Goal: Transaction & Acquisition: Purchase product/service

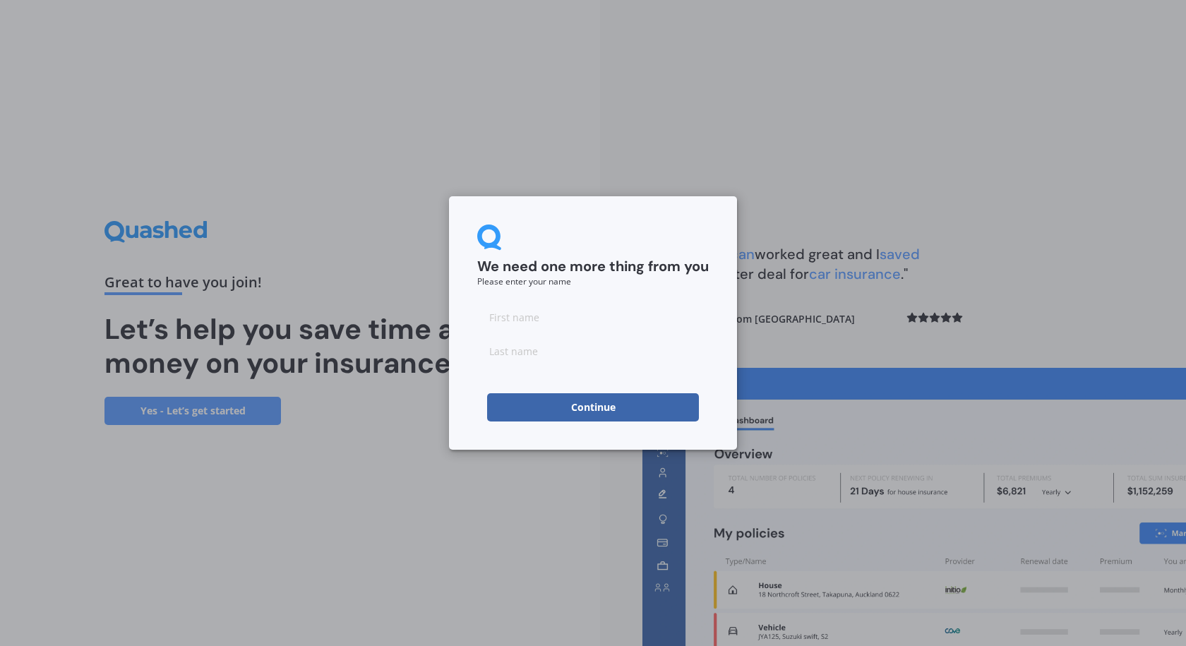
click at [551, 316] on input at bounding box center [593, 317] width 232 height 28
type input "Jacky"
type input "van der Poel"
click at [514, 408] on button "Continue" at bounding box center [593, 407] width 212 height 28
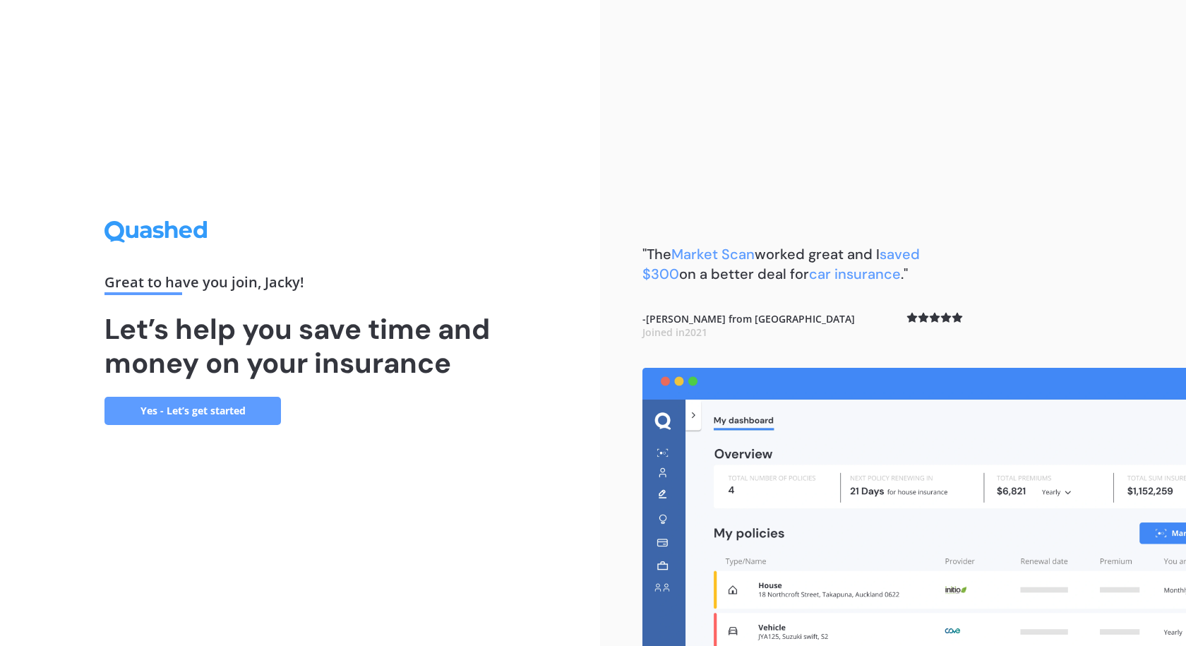
click at [205, 409] on link "Yes - Let’s get started" at bounding box center [192, 411] width 176 height 28
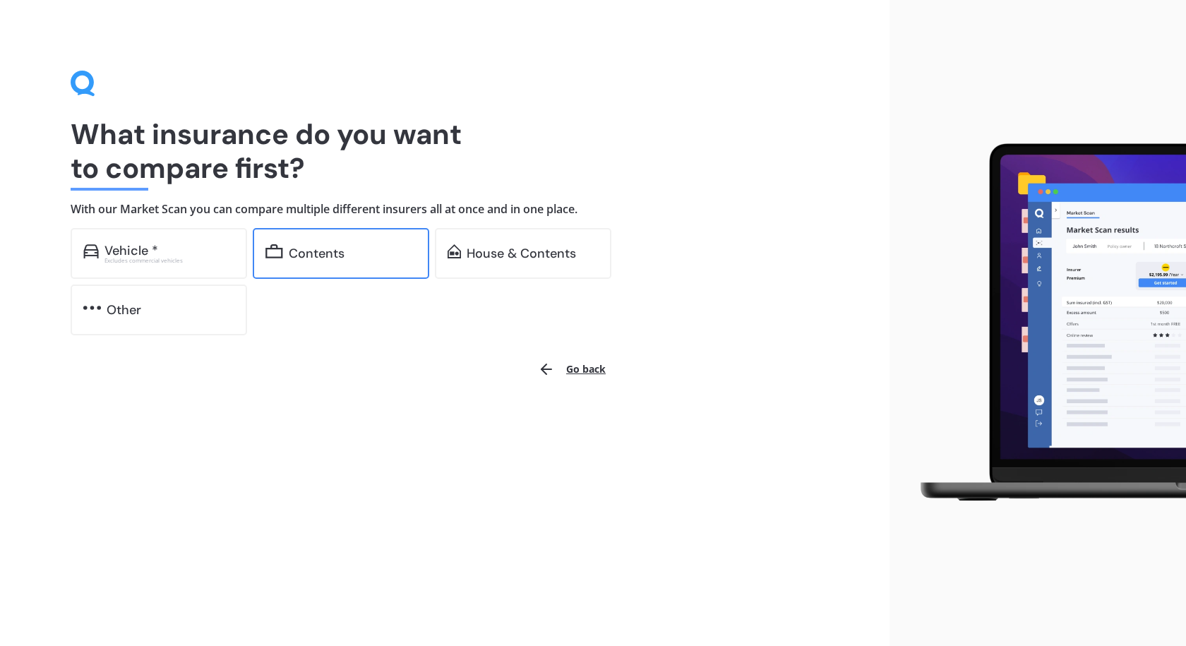
click at [314, 254] on div "Contents" at bounding box center [317, 253] width 56 height 14
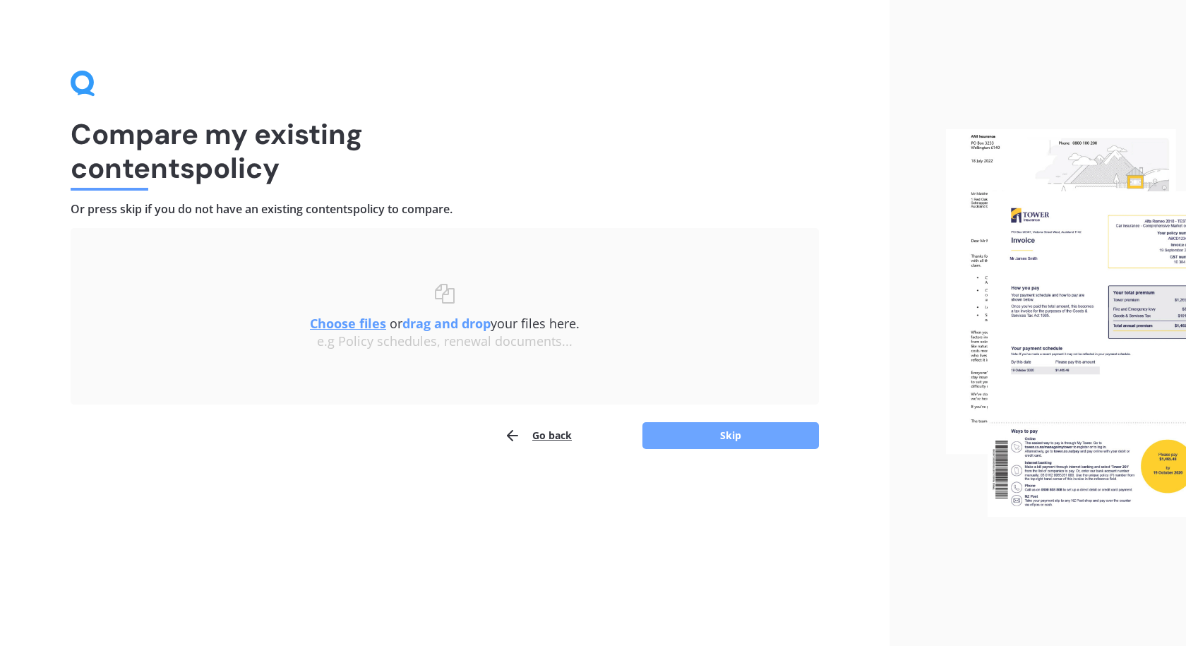
click at [743, 438] on button "Skip" at bounding box center [730, 435] width 176 height 27
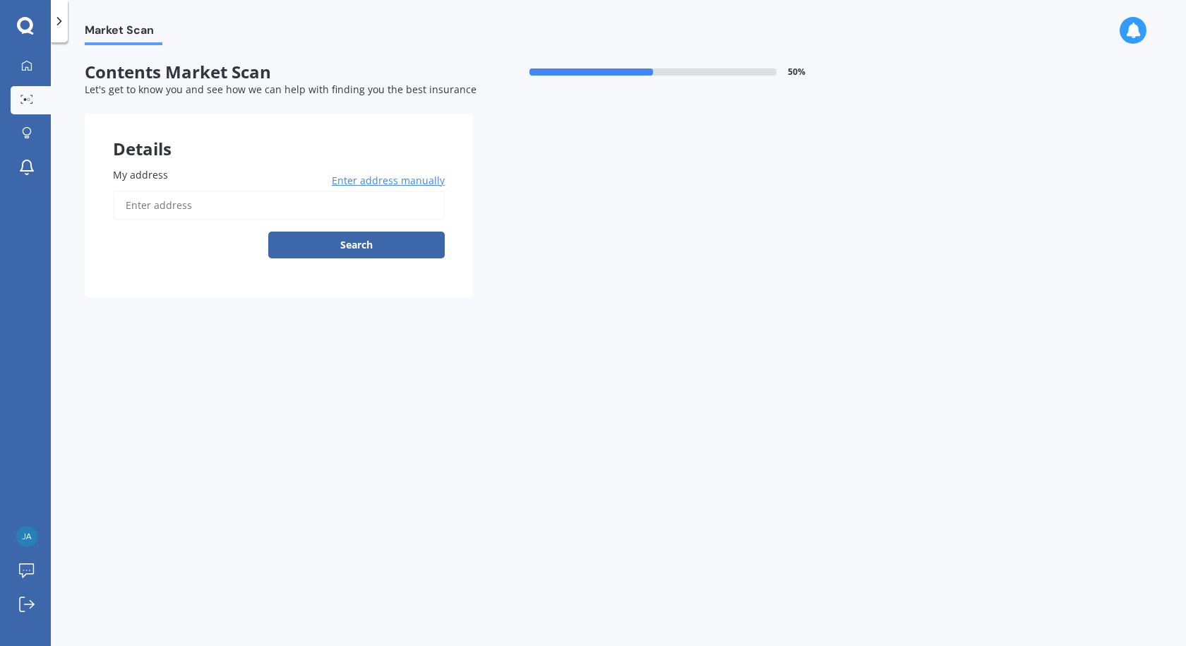
click at [182, 210] on input "My address" at bounding box center [279, 206] width 332 height 30
type input "251 Lee Martin Road, Tamahere 3493"
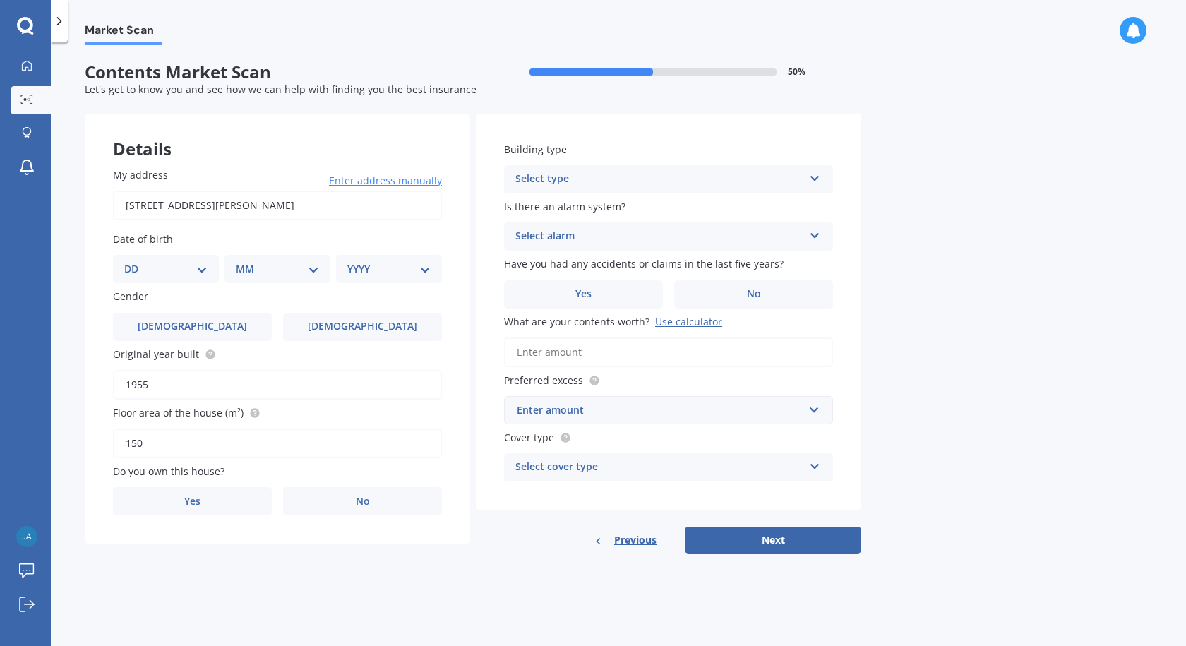
click at [200, 272] on select "DD 01 02 03 04 05 06 07 08 09 10 11 12 13 14 15 16 17 18 19 20 21 22 23 24 25 2…" at bounding box center [165, 269] width 83 height 16
select select "13"
click at [136, 261] on select "DD 01 02 03 04 05 06 07 08 09 10 11 12 13 14 15 16 17 18 19 20 21 22 23 24 25 2…" at bounding box center [165, 269] width 83 height 16
click at [259, 271] on select "MM 01 02 03 04 05 06 07 08 09 10 11 12" at bounding box center [280, 269] width 78 height 16
select select "03"
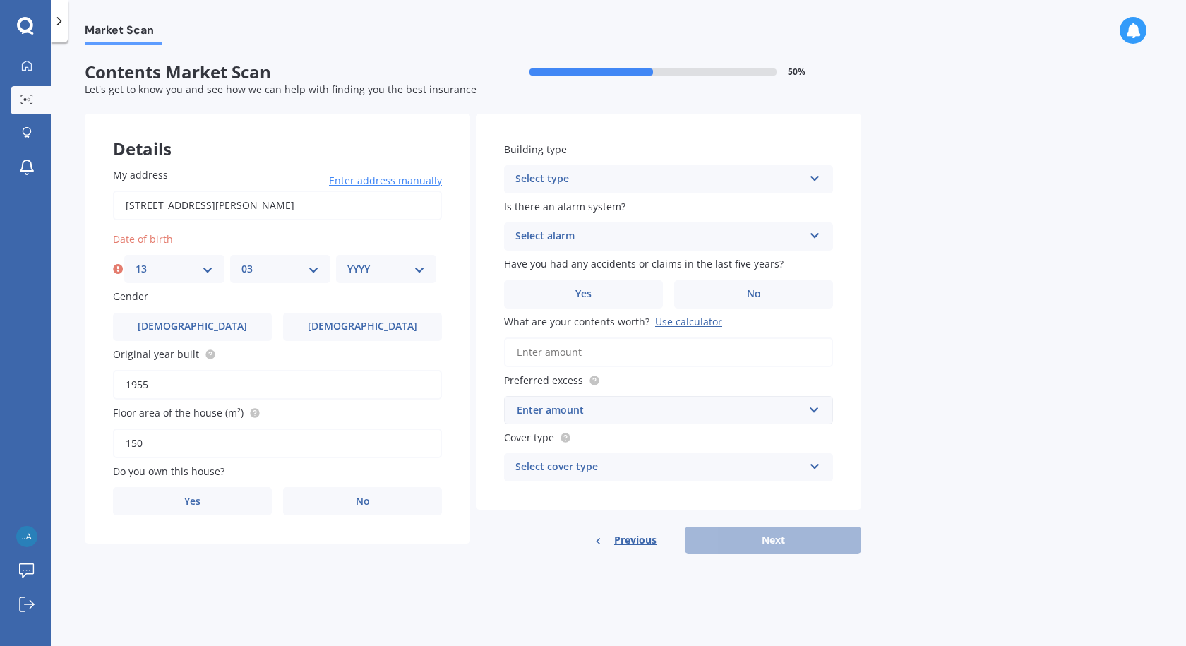
click at [241, 261] on select "MM 01 02 03 04 05 06 07 08 09 10 11 12" at bounding box center [280, 269] width 78 height 16
click at [394, 269] on select "YYYY 2009 2008 2007 2006 2005 2004 2003 2002 2001 2000 1999 1998 1997 1996 1995…" at bounding box center [386, 269] width 78 height 16
select select "1964"
click at [347, 261] on select "YYYY 2009 2008 2007 2006 2005 2004 2003 2002 2001 2000 1999 1998 1997 1996 1995…" at bounding box center [386, 269] width 78 height 16
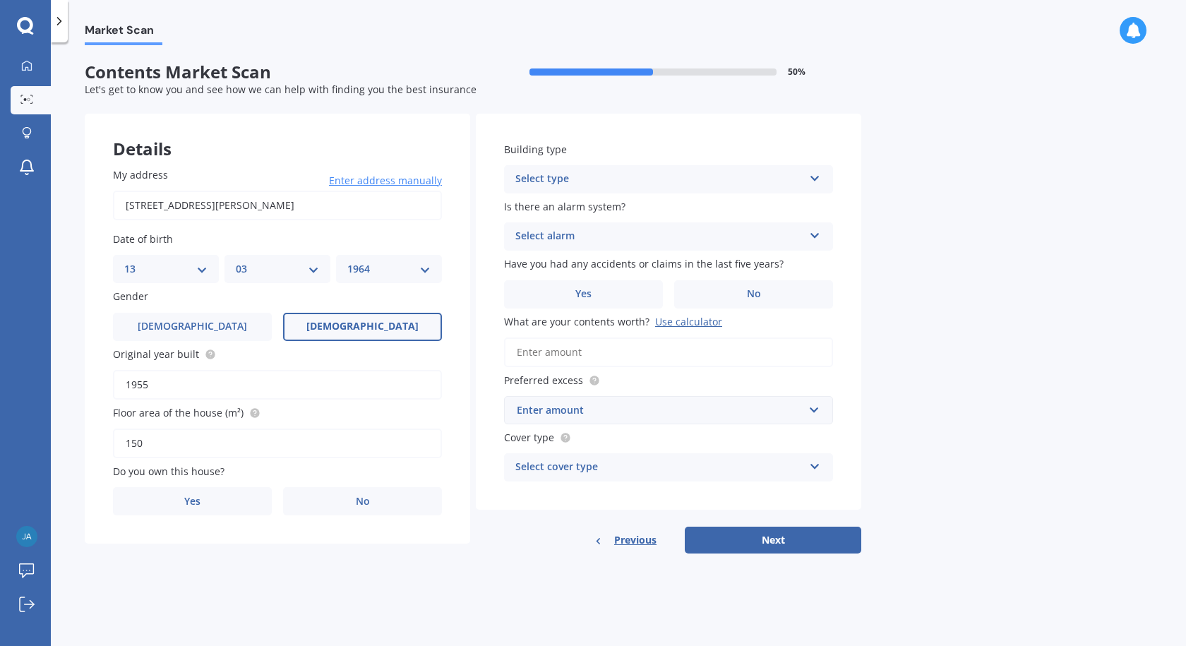
click at [346, 325] on span "Female" at bounding box center [362, 327] width 112 height 12
click at [0, 0] on input "Female" at bounding box center [0, 0] width 0 height 0
drag, startPoint x: 375, startPoint y: 321, endPoint x: 371, endPoint y: 331, distance: 10.8
click at [378, 321] on span "Female" at bounding box center [362, 327] width 112 height 12
click at [203, 503] on label "Yes" at bounding box center [192, 501] width 159 height 28
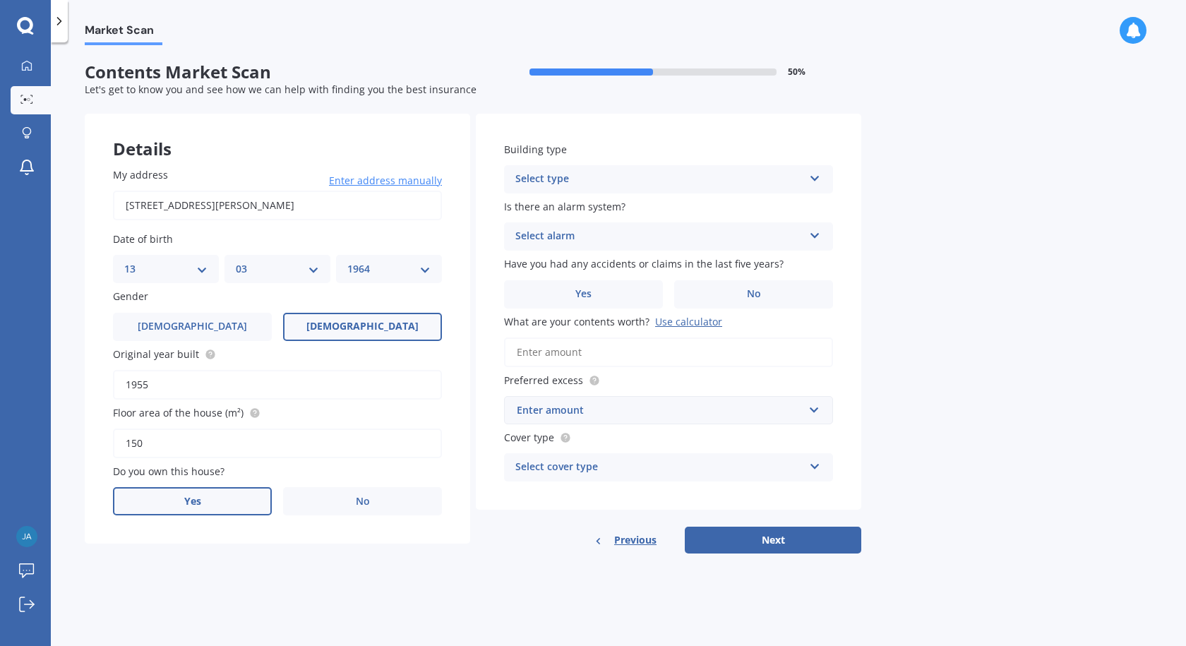
click at [0, 0] on input "Yes" at bounding box center [0, 0] width 0 height 0
click at [796, 174] on div "Select type" at bounding box center [659, 179] width 288 height 17
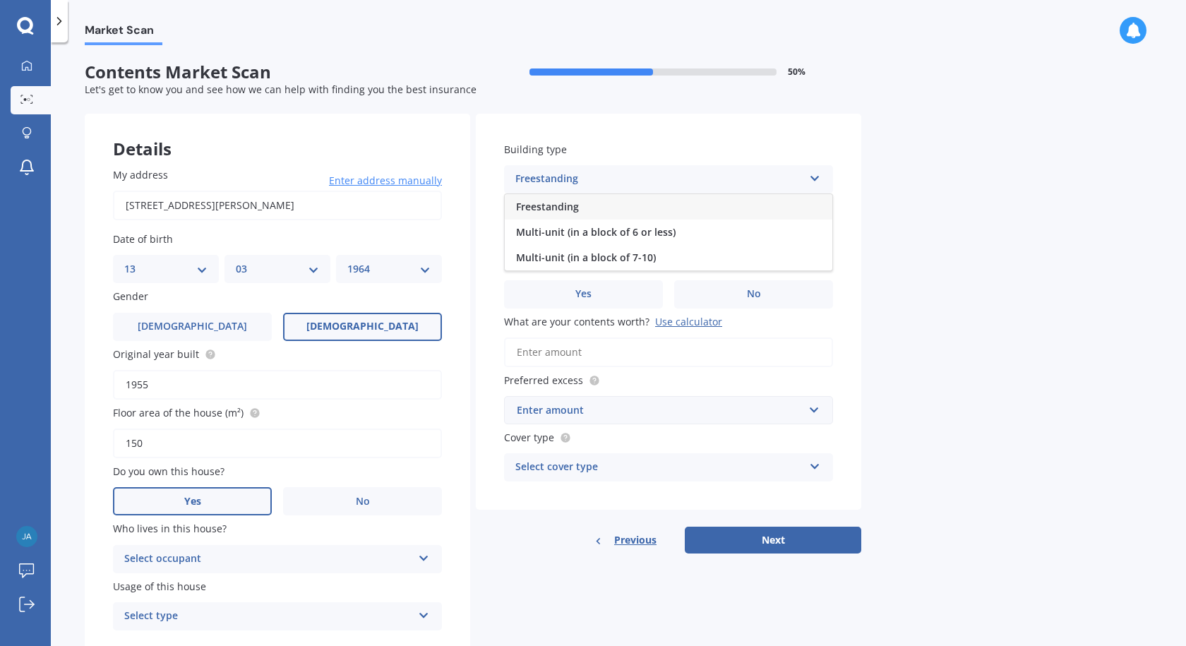
click at [560, 205] on span "Freestanding" at bounding box center [547, 206] width 63 height 13
drag, startPoint x: 813, startPoint y: 233, endPoint x: 804, endPoint y: 232, distance: 9.2
click at [813, 232] on icon at bounding box center [815, 233] width 12 height 10
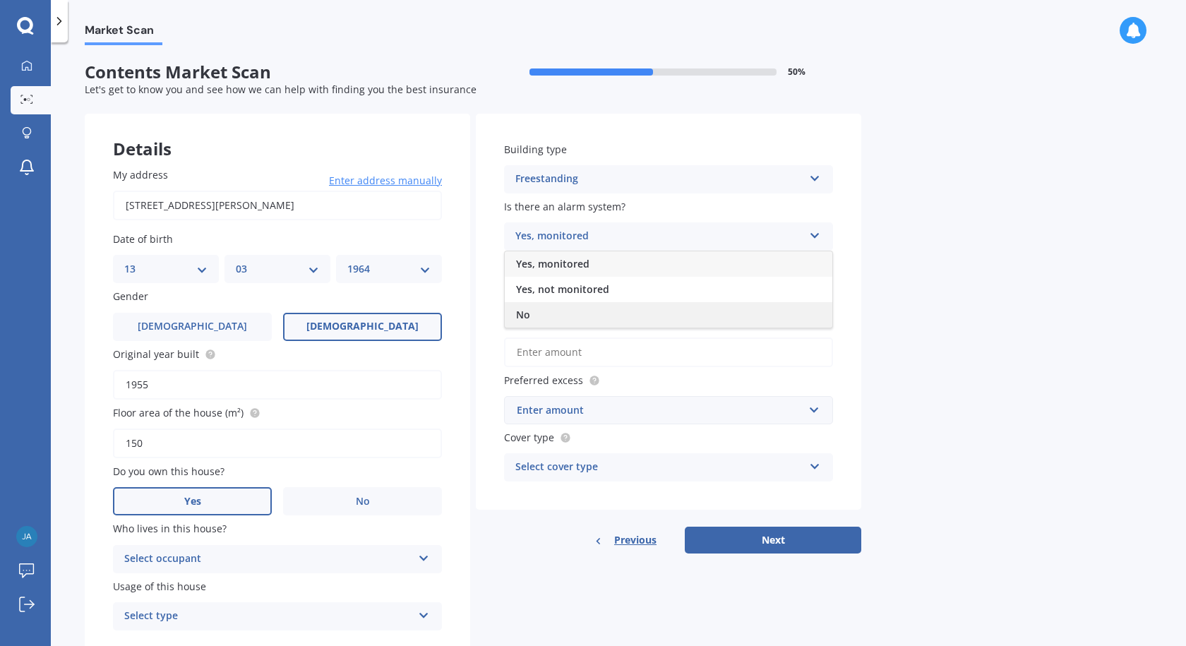
click at [523, 322] on div "No" at bounding box center [669, 314] width 328 height 25
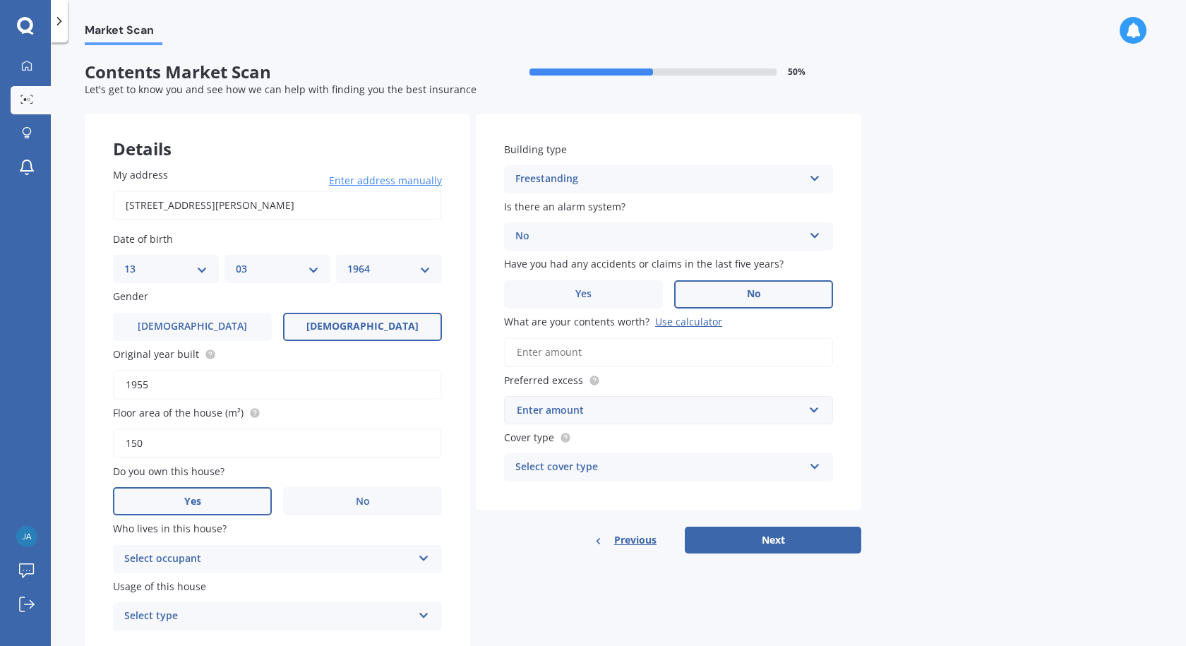
click at [745, 289] on label "No" at bounding box center [753, 294] width 159 height 28
click at [0, 0] on input "No" at bounding box center [0, 0] width 0 height 0
click at [623, 357] on input "What are your contents worth? Use calculator" at bounding box center [668, 352] width 329 height 30
click at [675, 322] on div "Use calculator" at bounding box center [688, 321] width 67 height 13
click at [675, 337] on input "What are your contents worth? Use calculator" at bounding box center [668, 352] width 329 height 30
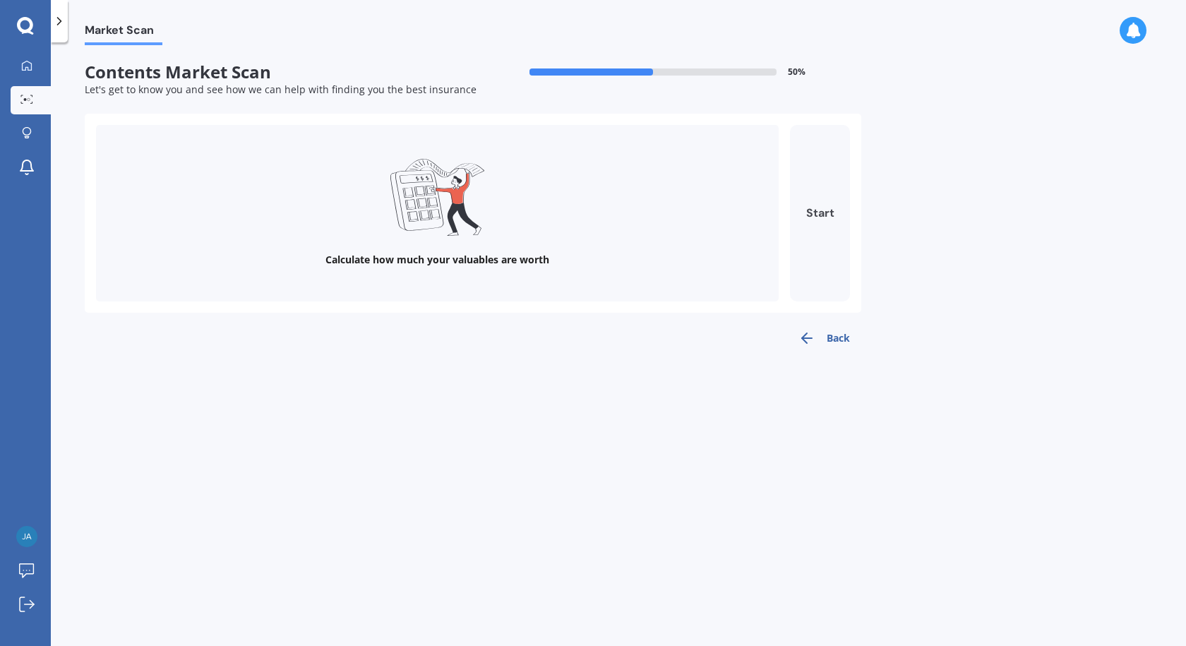
click at [818, 213] on button "Start" at bounding box center [820, 213] width 60 height 176
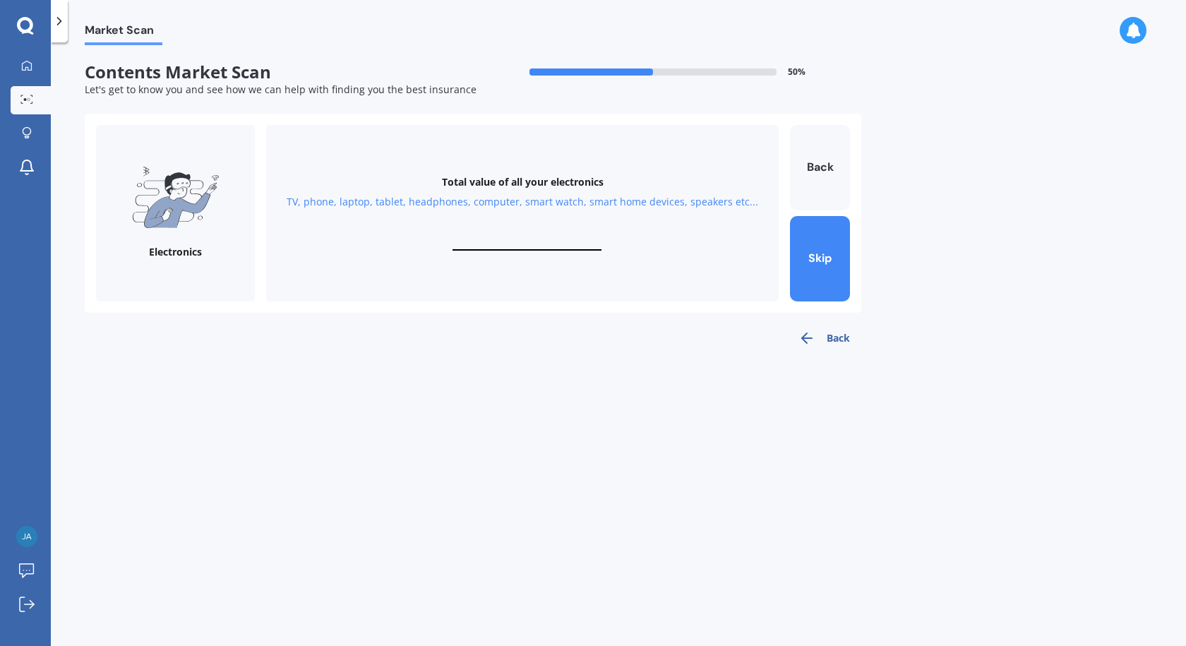
click at [564, 226] on div "Total value of all your electronics TV, phone, laptop, tablet, headphones, comp…" at bounding box center [522, 213] width 513 height 176
click at [556, 204] on div "TV, phone, laptop, tablet, headphones, computer, smart watch, smart home device…" at bounding box center [523, 202] width 472 height 14
click at [509, 196] on div "TV, phone, laptop, tablet, headphones, computer, smart watch, smart home device…" at bounding box center [523, 202] width 472 height 14
click at [531, 236] on div "Total value of all your electronics TV, phone, laptop, tablet, headphones, comp…" at bounding box center [522, 213] width 513 height 176
type input "$3"
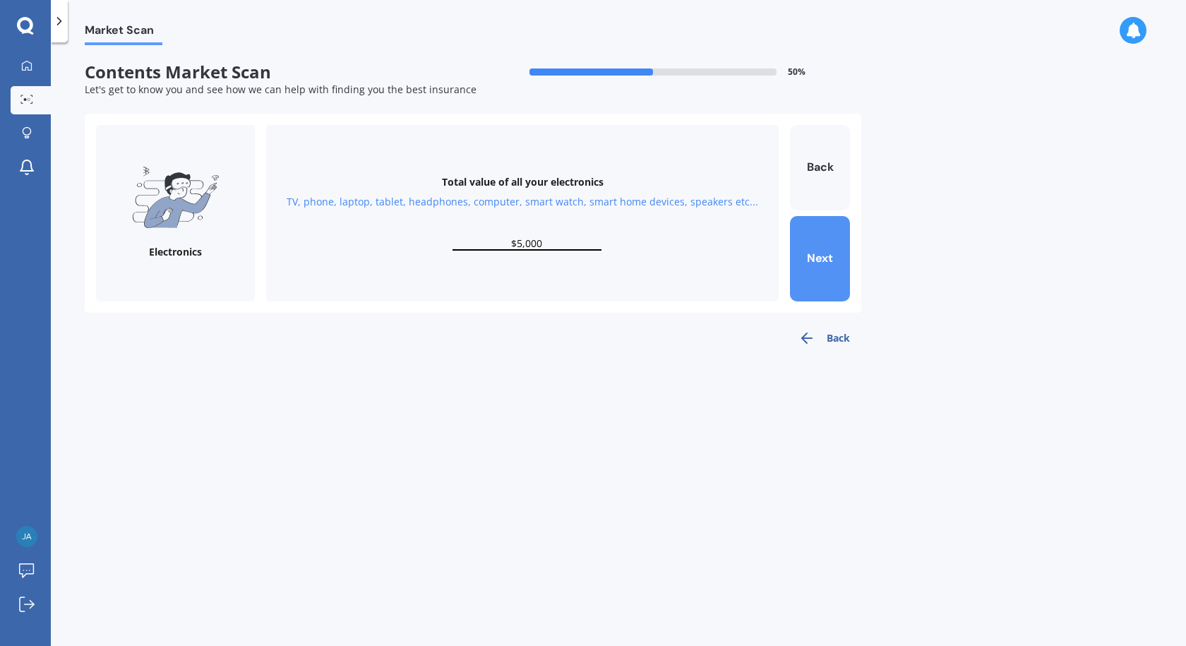
type input "$5,000"
drag, startPoint x: 825, startPoint y: 252, endPoint x: 813, endPoint y: 263, distance: 16.5
click at [826, 252] on button "Next" at bounding box center [820, 258] width 60 height 85
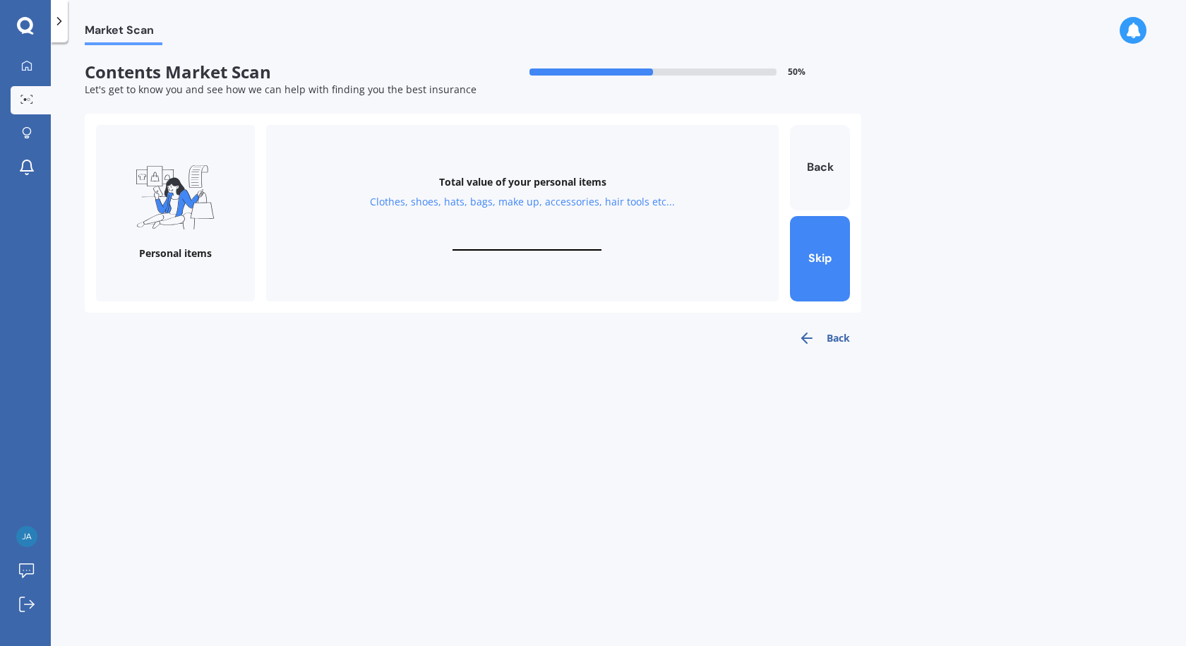
click at [527, 238] on input "text" at bounding box center [527, 243] width 149 height 13
type input "$10,000"
click at [827, 257] on button "Next" at bounding box center [820, 258] width 60 height 85
click at [534, 228] on div "Total value of your valuables Bracelets, watches, rings, necklaces, broaches, c…" at bounding box center [522, 213] width 513 height 176
click at [563, 238] on input "text" at bounding box center [527, 243] width 149 height 13
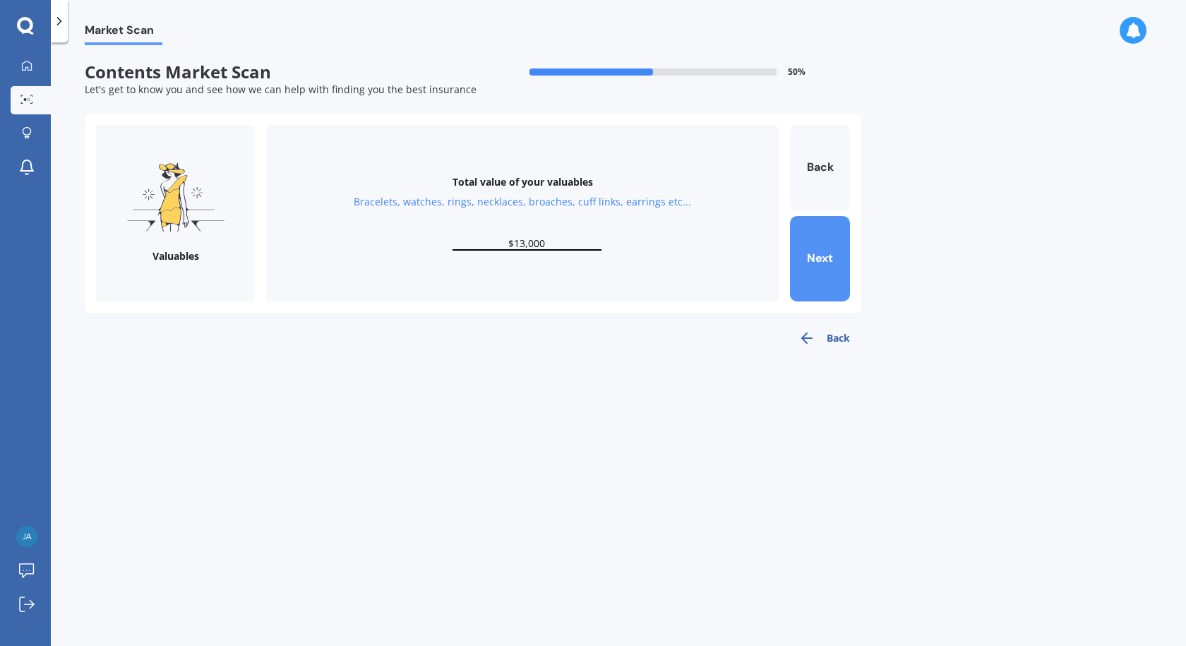
type input "$13,000"
click at [833, 262] on button "Next" at bounding box center [820, 258] width 60 height 85
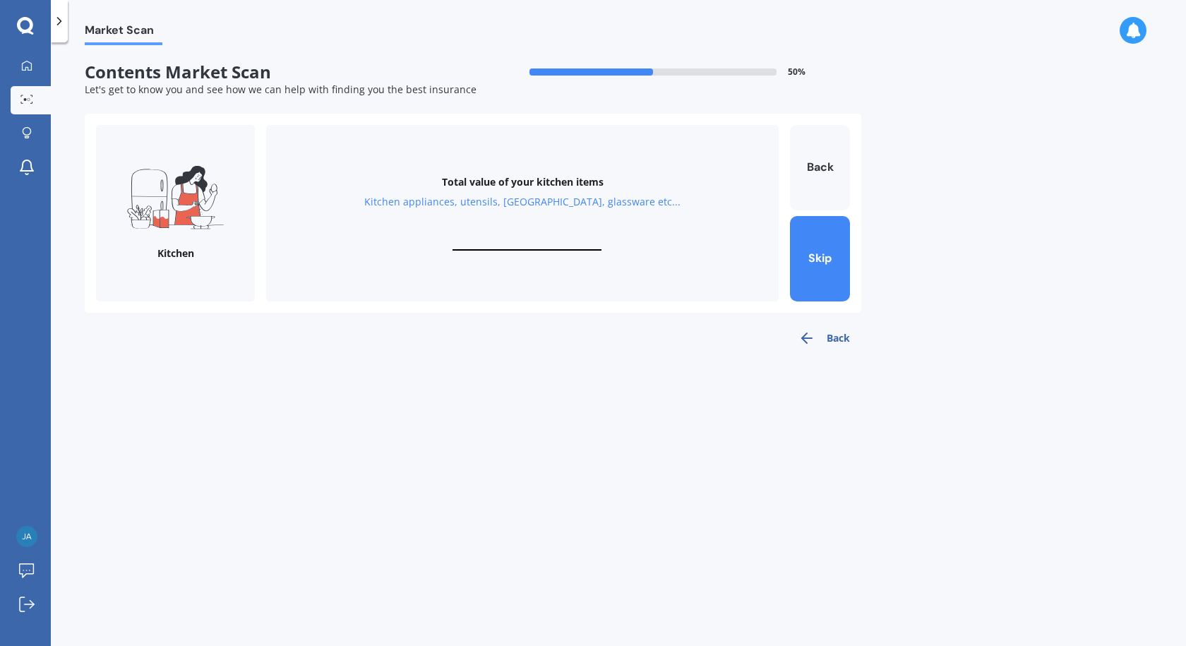
click at [525, 233] on div "Total value of your kitchen items Kitchen appliances, utensils, china, glasswar…" at bounding box center [522, 213] width 513 height 176
click at [527, 235] on div "Total value of your kitchen items Kitchen appliances, utensils, china, glasswar…" at bounding box center [522, 213] width 513 height 176
click at [530, 237] on input "text" at bounding box center [527, 243] width 149 height 13
type input "$3,000"
click at [814, 254] on button "Next" at bounding box center [820, 258] width 60 height 85
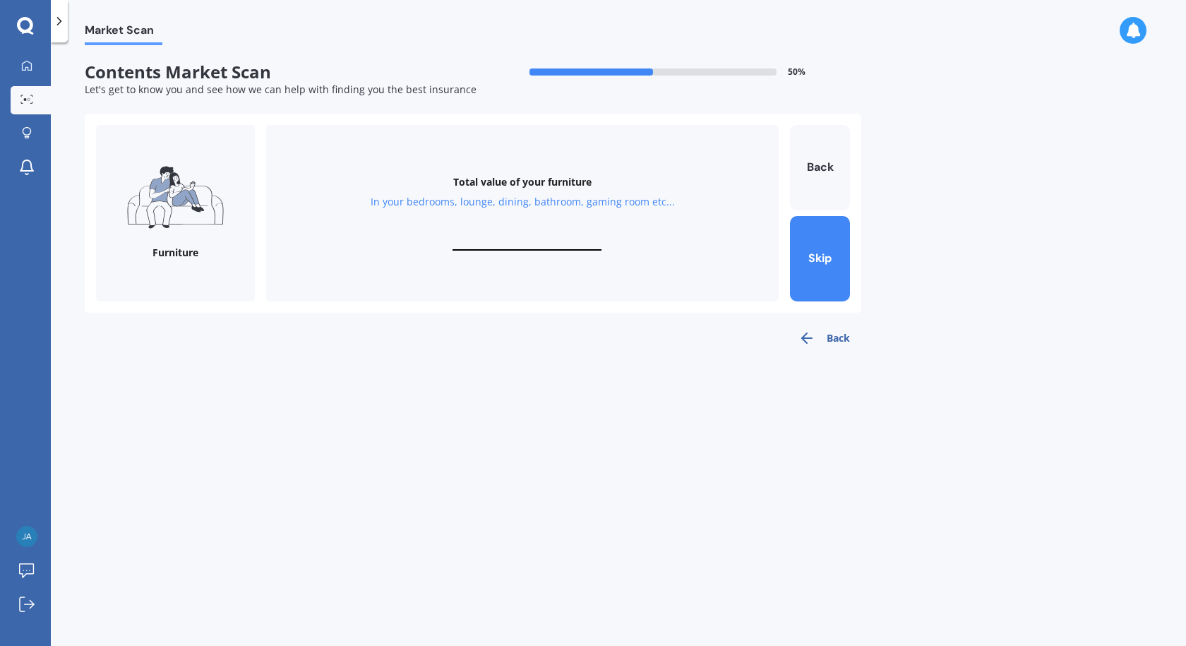
click at [537, 236] on div "Total value of your furniture In your bedrooms, lounge, dining, bathroom, gamin…" at bounding box center [522, 213] width 513 height 176
click at [540, 238] on input "text" at bounding box center [527, 243] width 149 height 13
type input "$15,000"
click at [810, 258] on button "Next" at bounding box center [820, 258] width 60 height 85
click at [559, 234] on div "Total value of your whiteware Washing machine, dryer, dehumidifier, stove, frid…" at bounding box center [522, 213] width 513 height 176
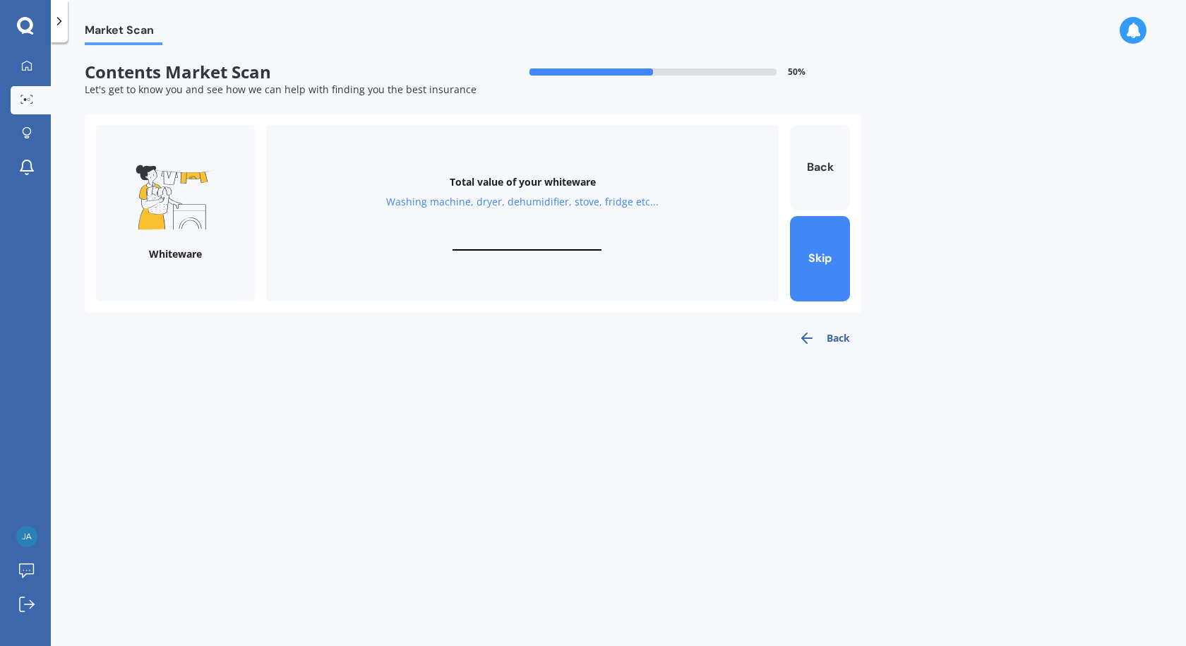
click at [561, 239] on input "text" at bounding box center [527, 243] width 149 height 13
type input "$8,000"
click at [820, 246] on button "Next" at bounding box center [820, 258] width 60 height 85
click at [532, 237] on input "text" at bounding box center [527, 243] width 149 height 13
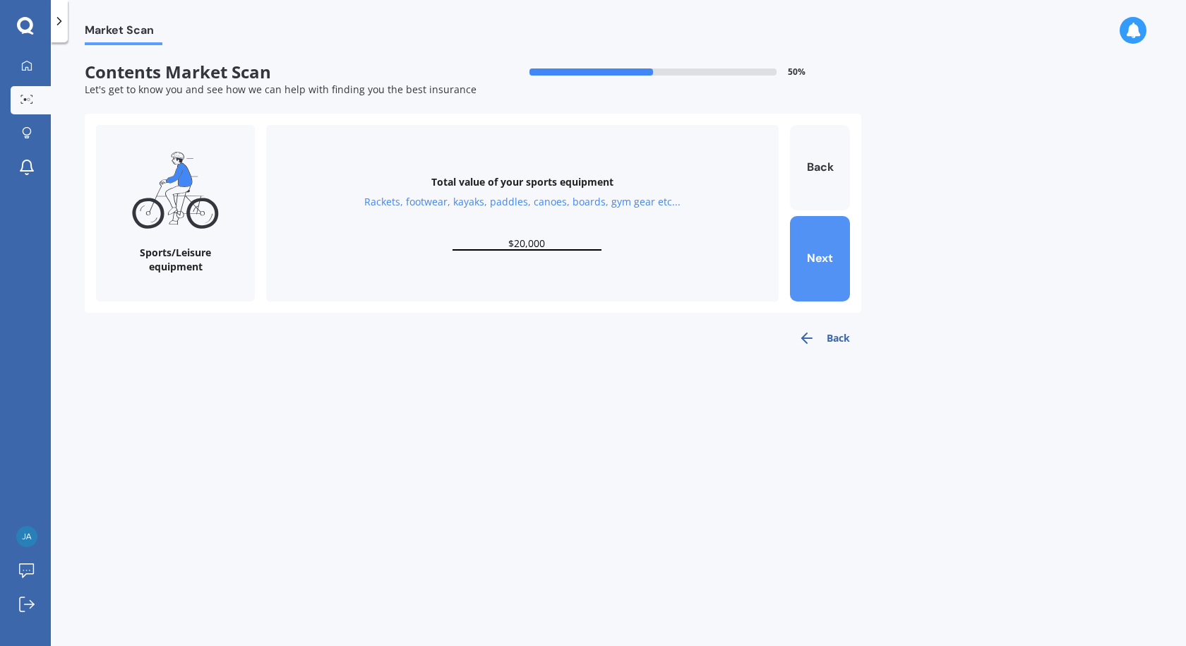
type input "$20,000"
click at [822, 246] on button "Next" at bounding box center [820, 258] width 60 height 85
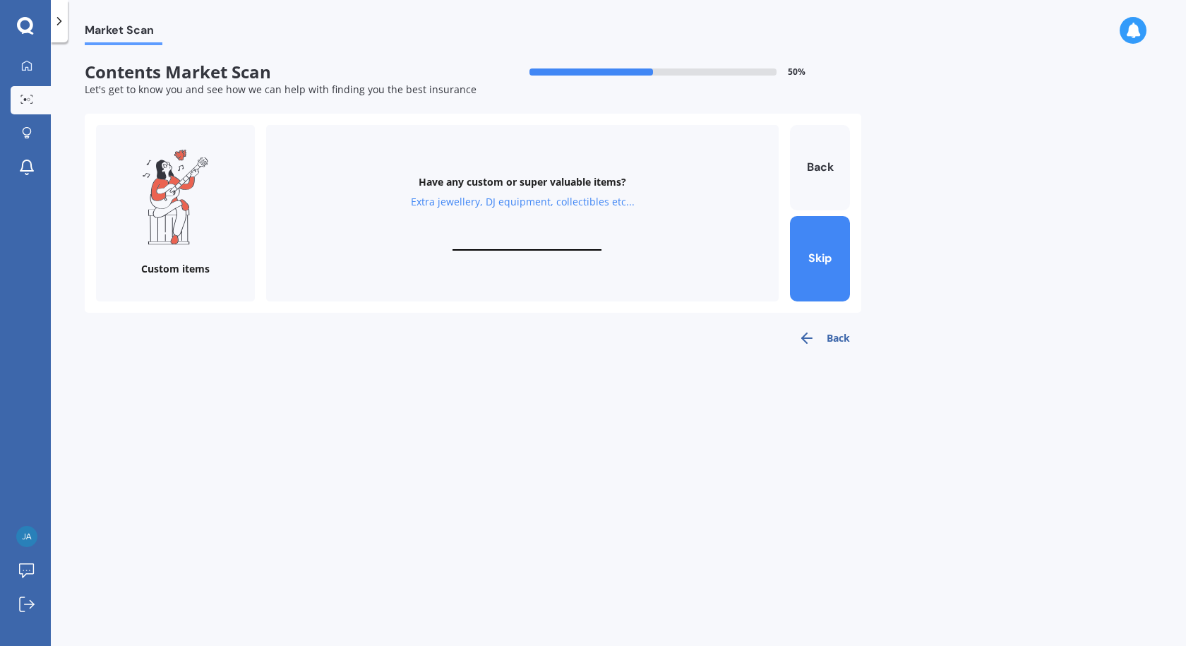
click at [522, 239] on input "text" at bounding box center [527, 243] width 149 height 13
type input "$12,000"
click at [827, 260] on button "Finish" at bounding box center [820, 258] width 60 height 85
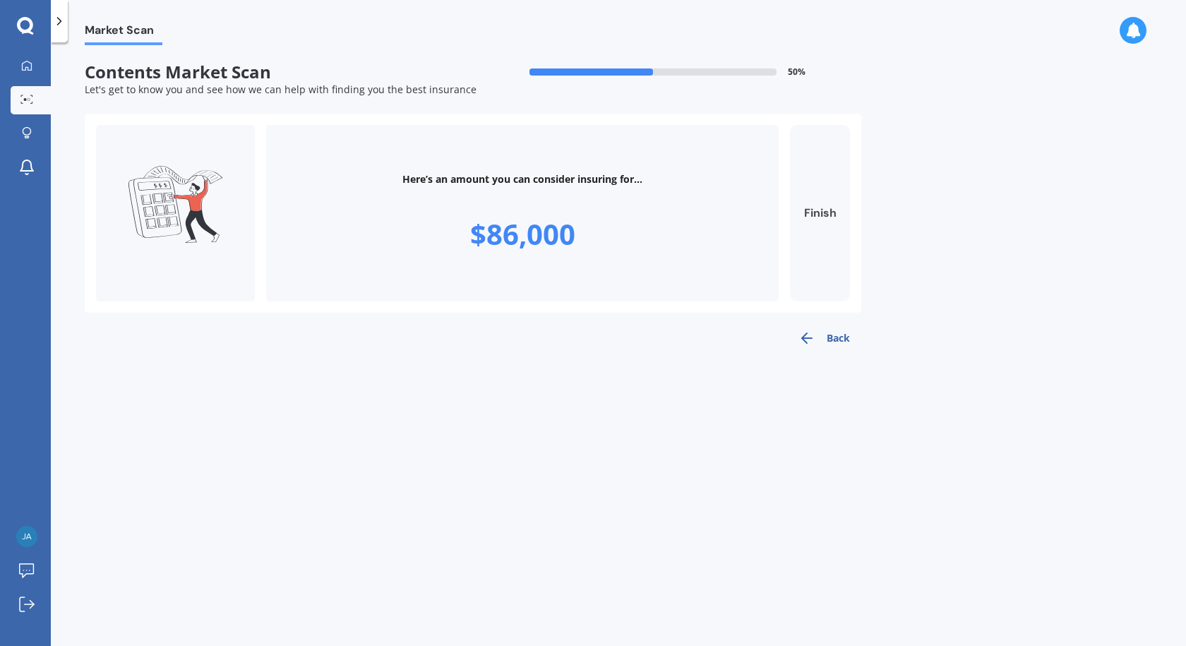
click at [820, 209] on button "Finish" at bounding box center [820, 213] width 60 height 176
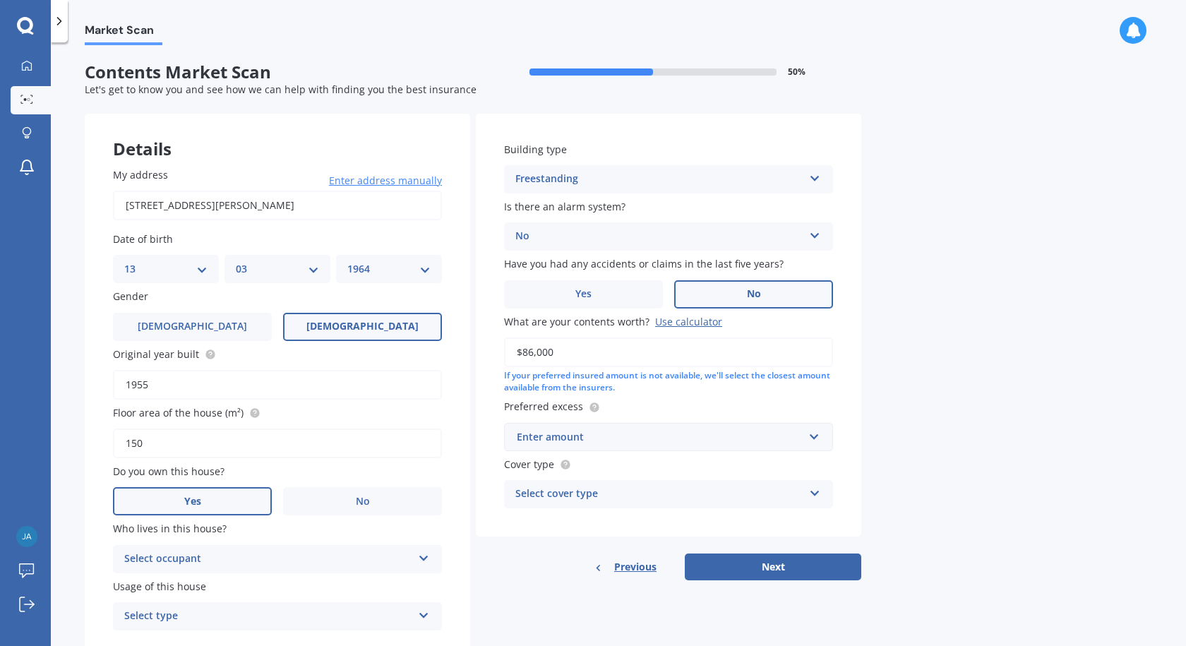
drag, startPoint x: 555, startPoint y: 351, endPoint x: 512, endPoint y: 359, distance: 43.8
click at [517, 354] on input "$86,000" at bounding box center [668, 352] width 329 height 30
type input "$80,000"
click at [731, 433] on div "Enter amount" at bounding box center [660, 437] width 287 height 16
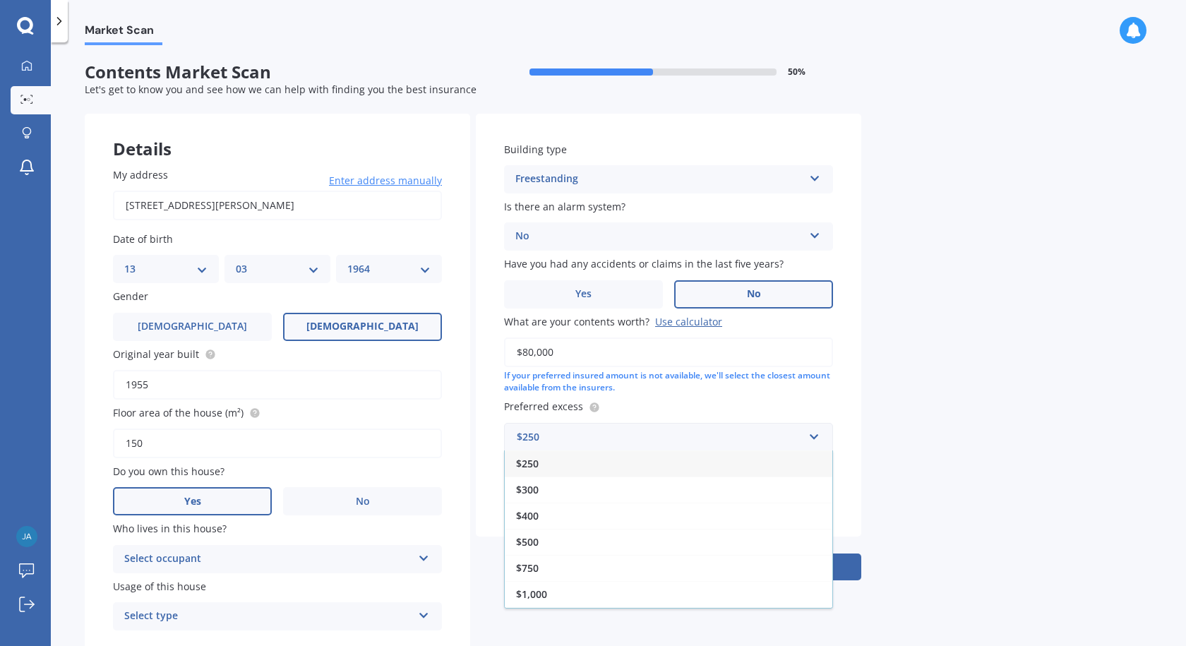
click at [532, 514] on span "$400" at bounding box center [527, 515] width 23 height 13
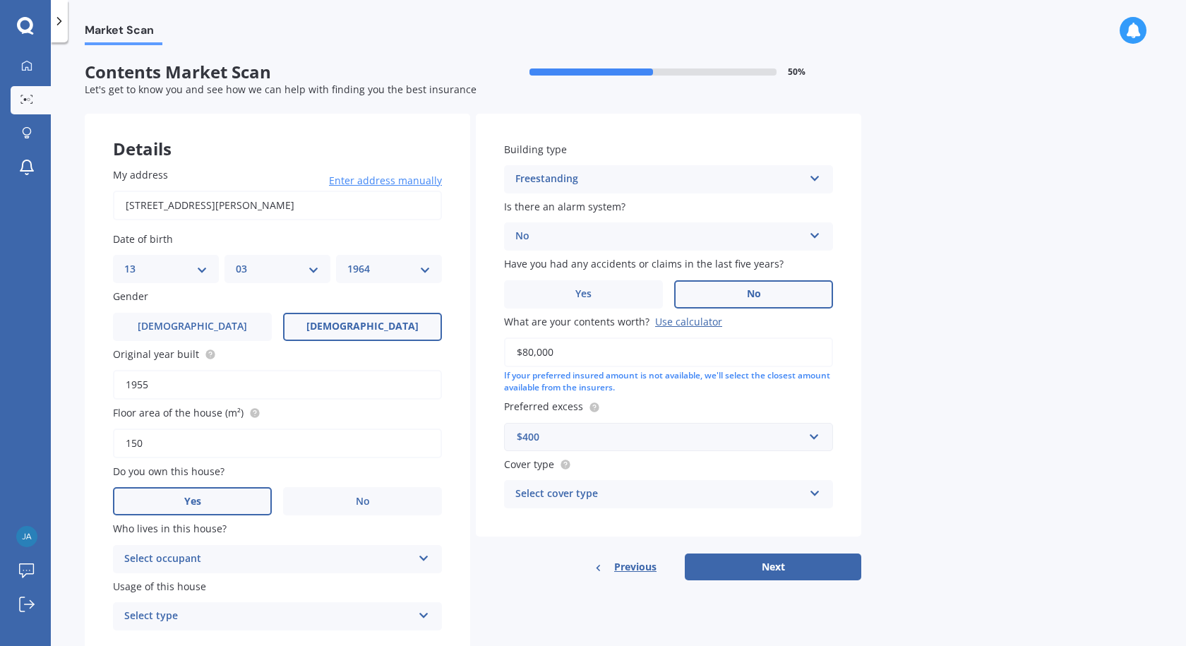
click at [816, 491] on icon at bounding box center [815, 491] width 12 height 10
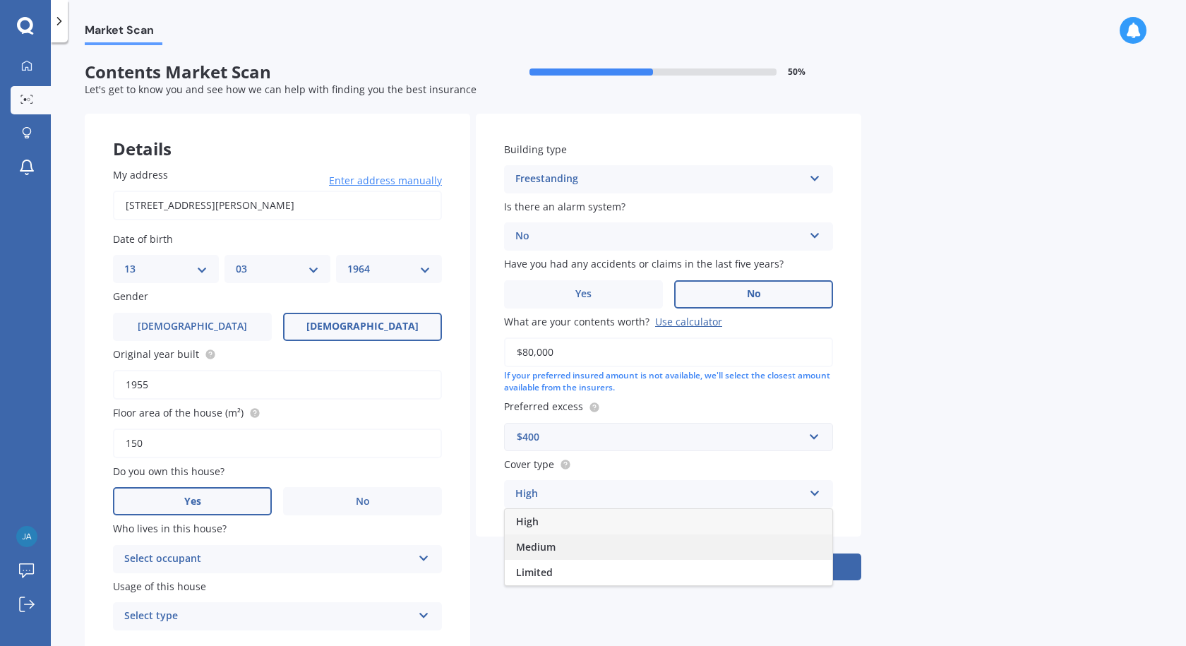
click at [546, 548] on span "Medium" at bounding box center [536, 546] width 40 height 13
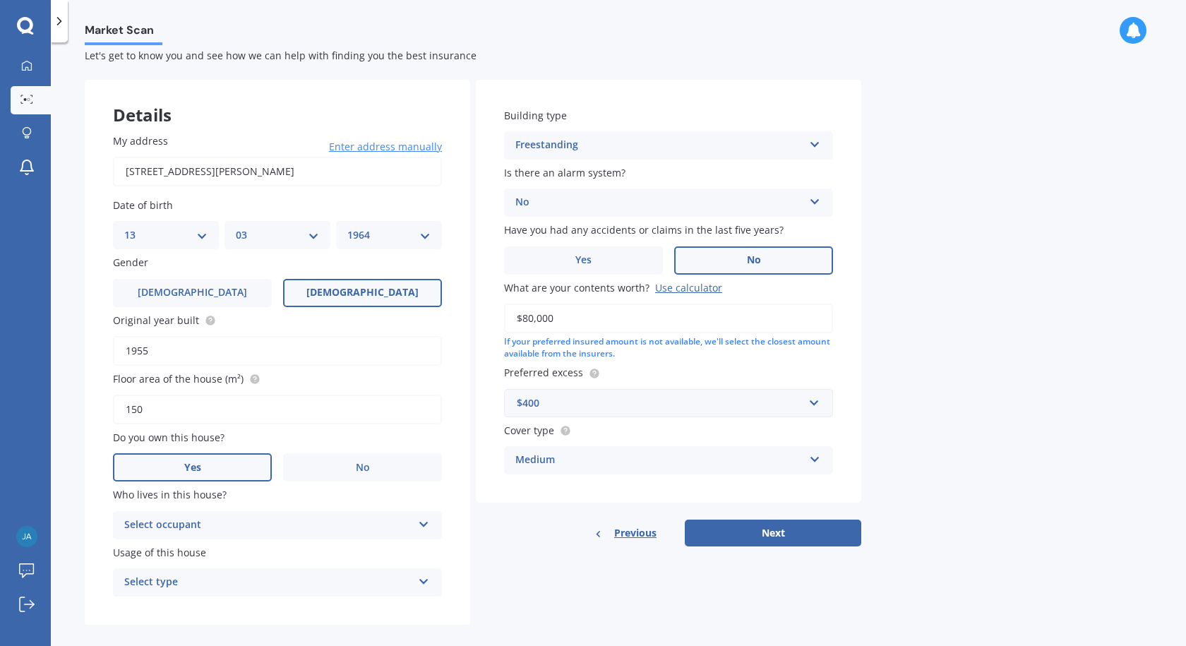
scroll to position [49, 0]
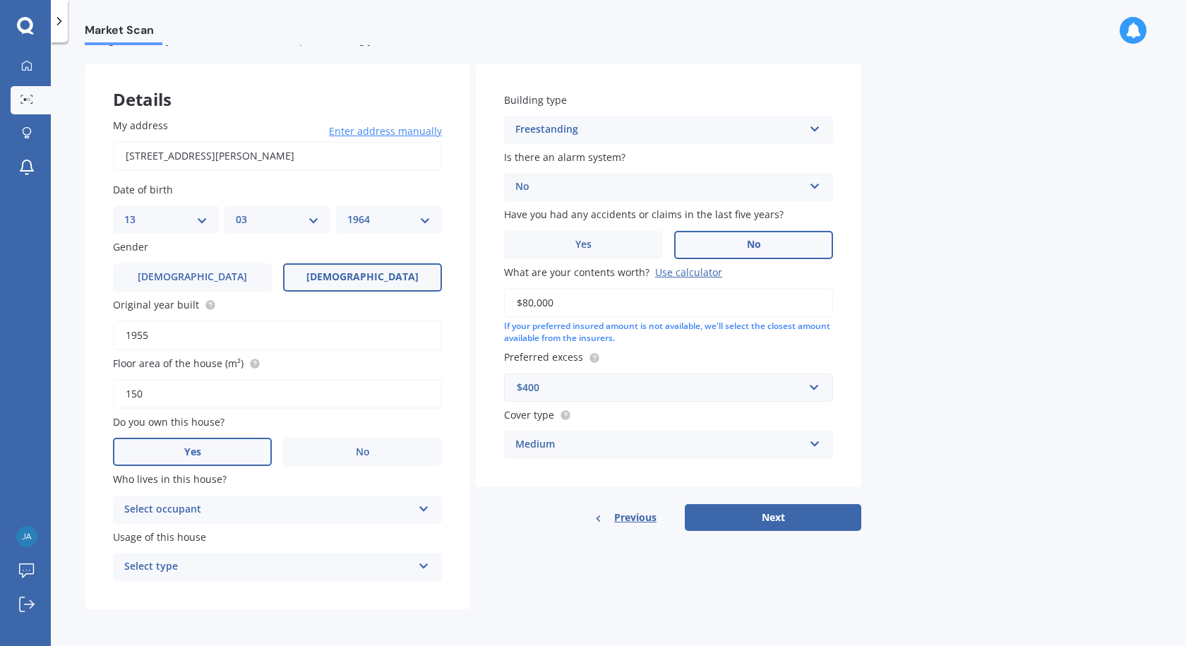
click at [767, 517] on button "Next" at bounding box center [773, 517] width 176 height 27
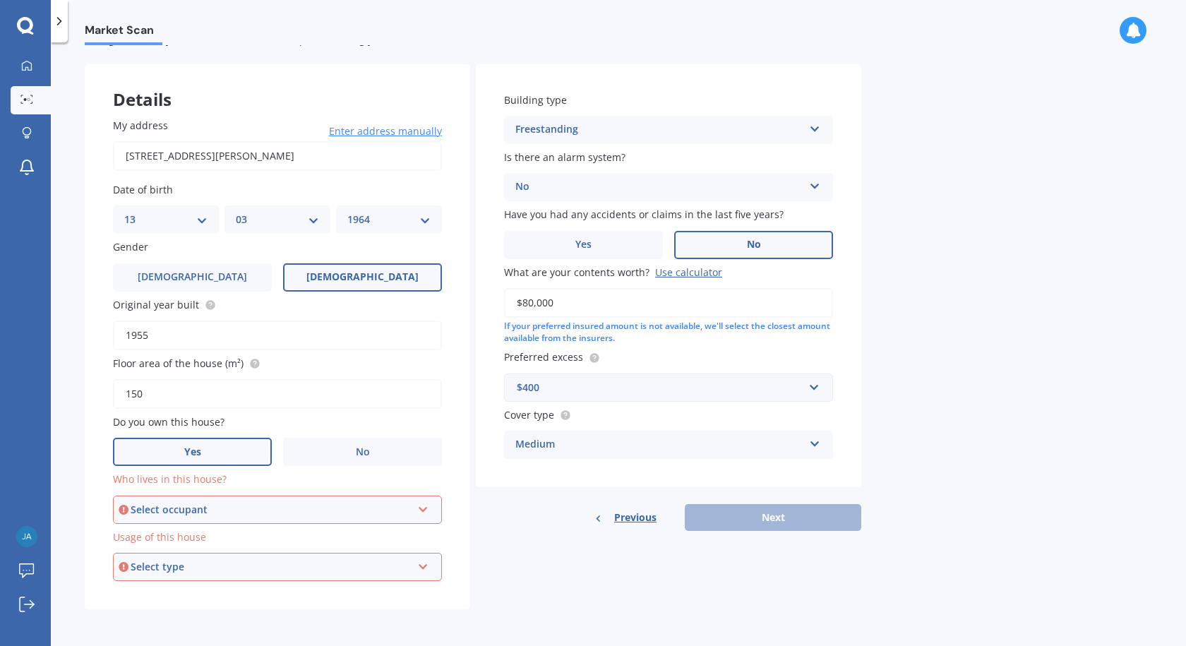
click at [418, 510] on icon at bounding box center [423, 507] width 12 height 10
click at [181, 504] on div "Owner" at bounding box center [271, 510] width 281 height 16
click at [422, 565] on icon at bounding box center [423, 564] width 12 height 10
click at [179, 597] on div "Permanent" at bounding box center [277, 593] width 326 height 25
click at [423, 510] on icon at bounding box center [423, 507] width 12 height 10
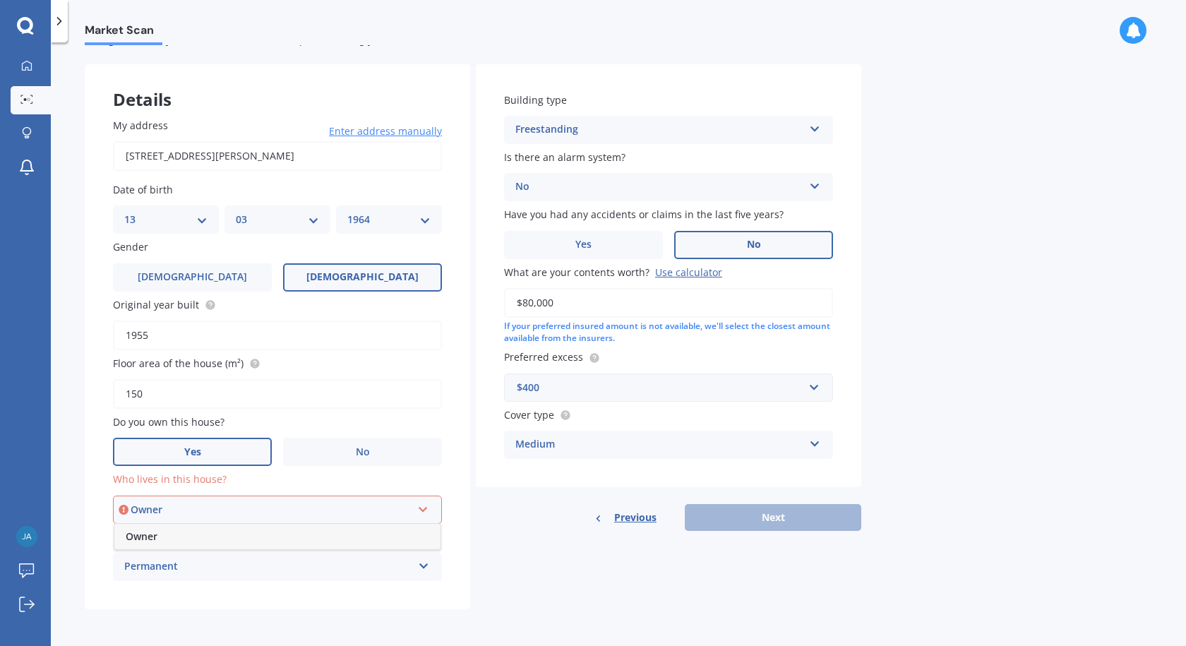
click at [143, 536] on span "Owner" at bounding box center [142, 535] width 32 height 13
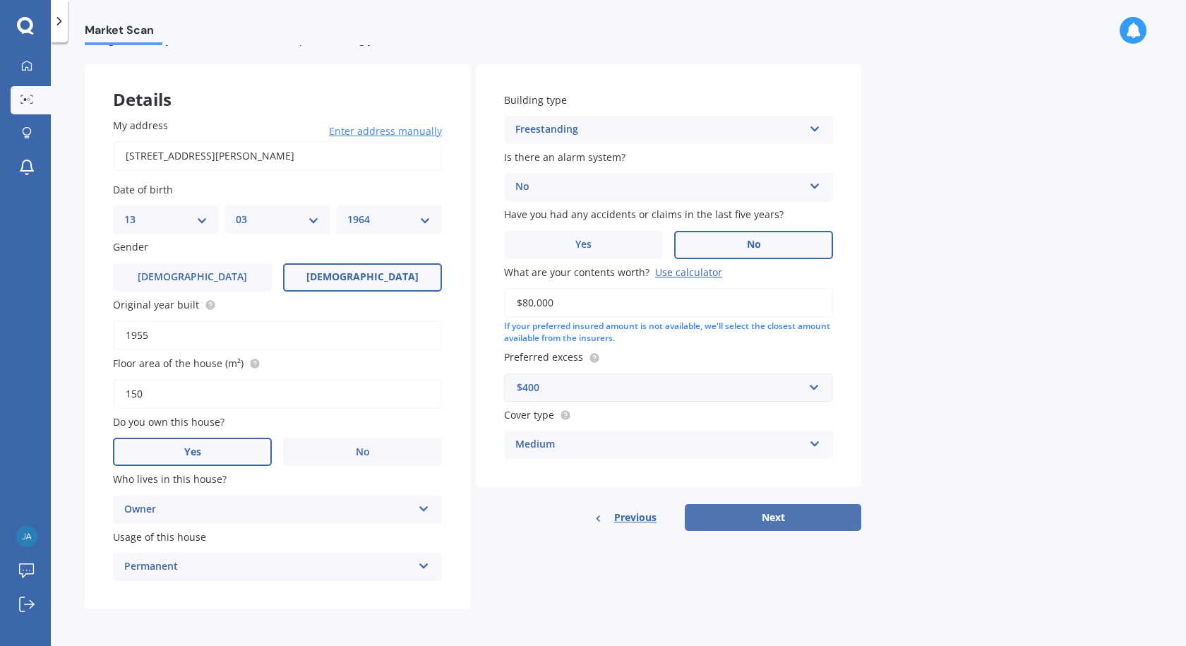
click at [767, 517] on button "Next" at bounding box center [773, 517] width 176 height 27
select select "13"
select select "03"
select select "1964"
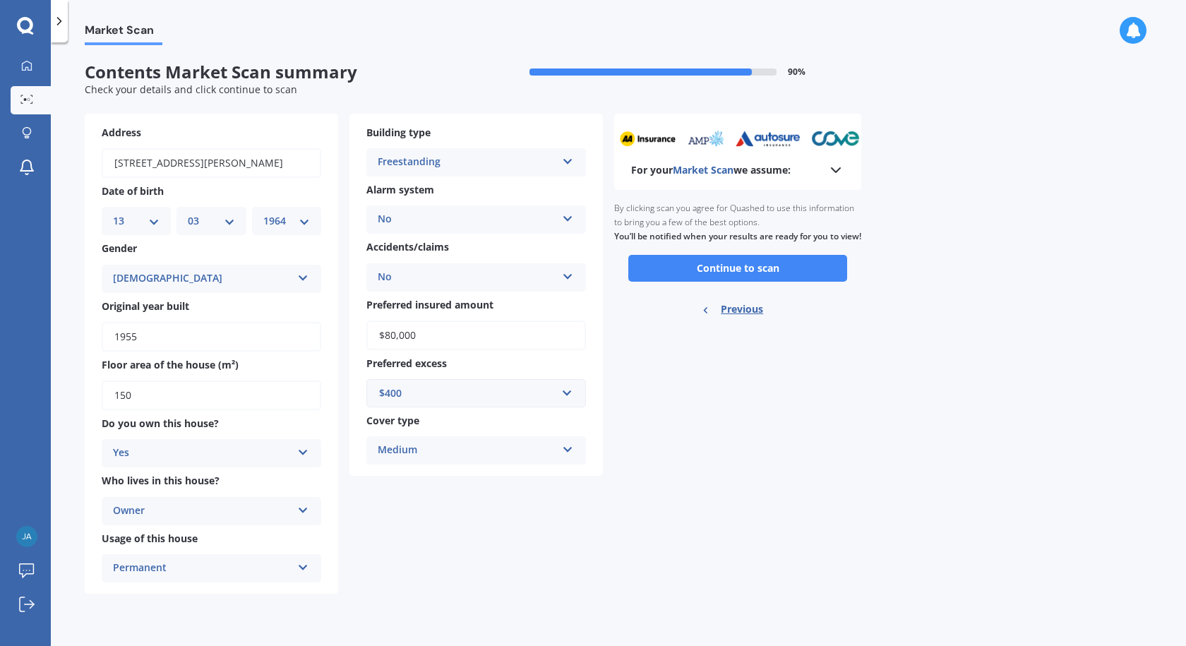
scroll to position [0, 0]
click at [747, 282] on button "Continue to scan" at bounding box center [737, 268] width 219 height 27
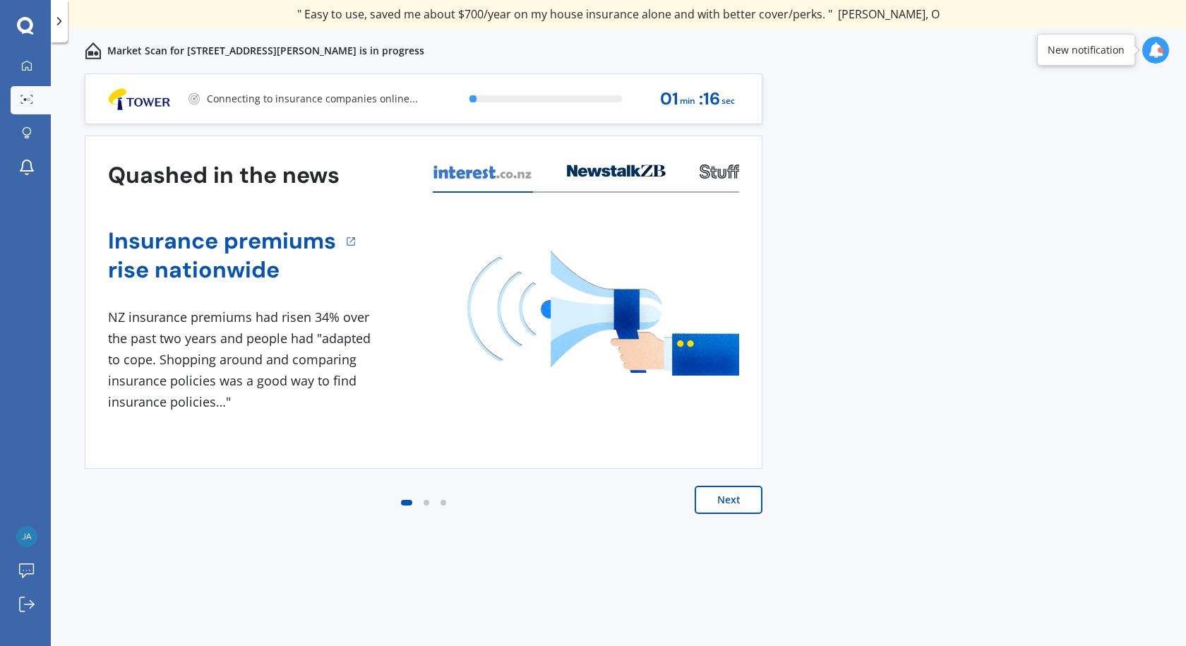
click at [733, 503] on button "Next" at bounding box center [729, 500] width 68 height 28
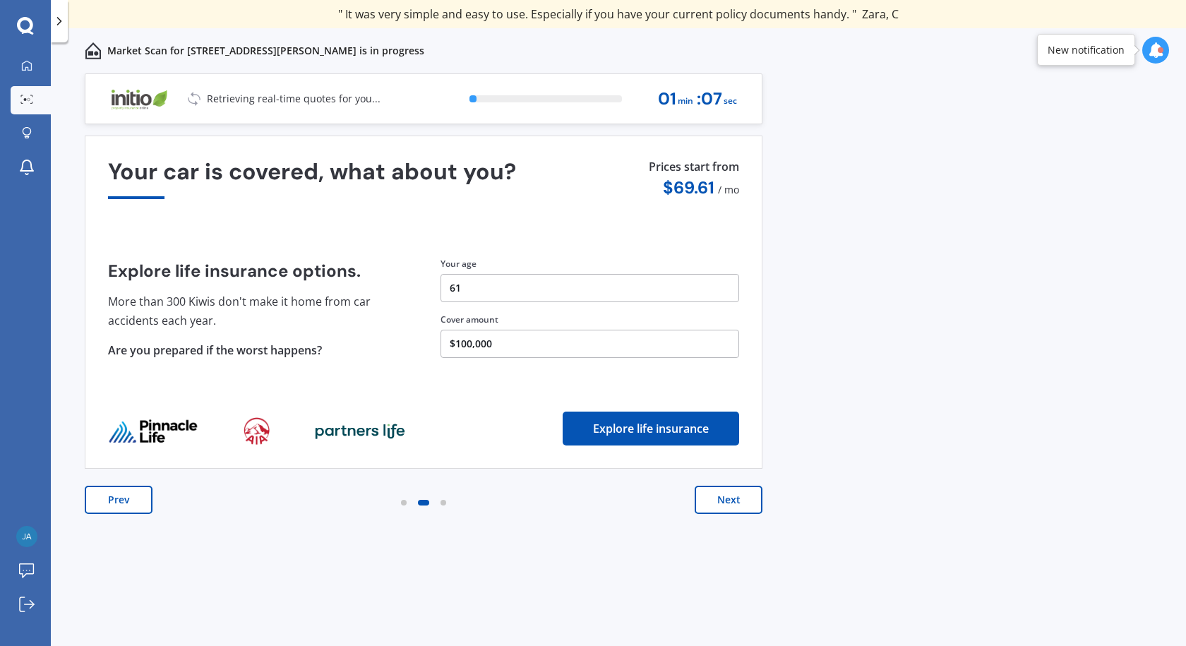
click at [738, 504] on button "Next" at bounding box center [729, 500] width 68 height 28
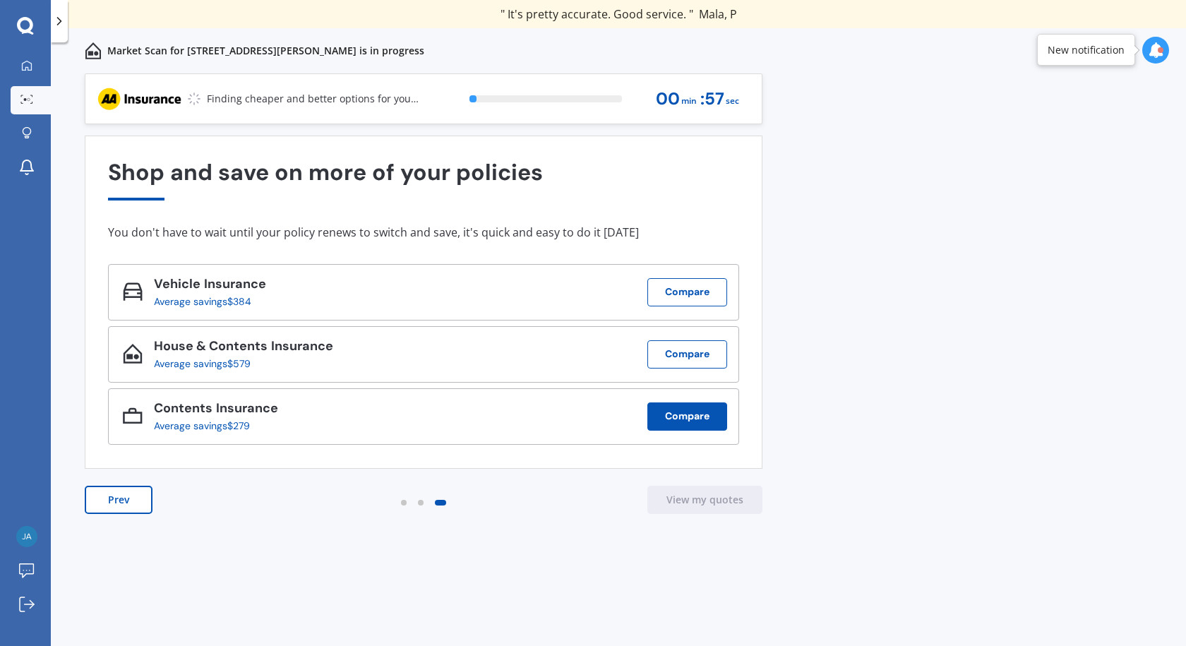
click at [691, 416] on button "Compare" at bounding box center [687, 416] width 80 height 28
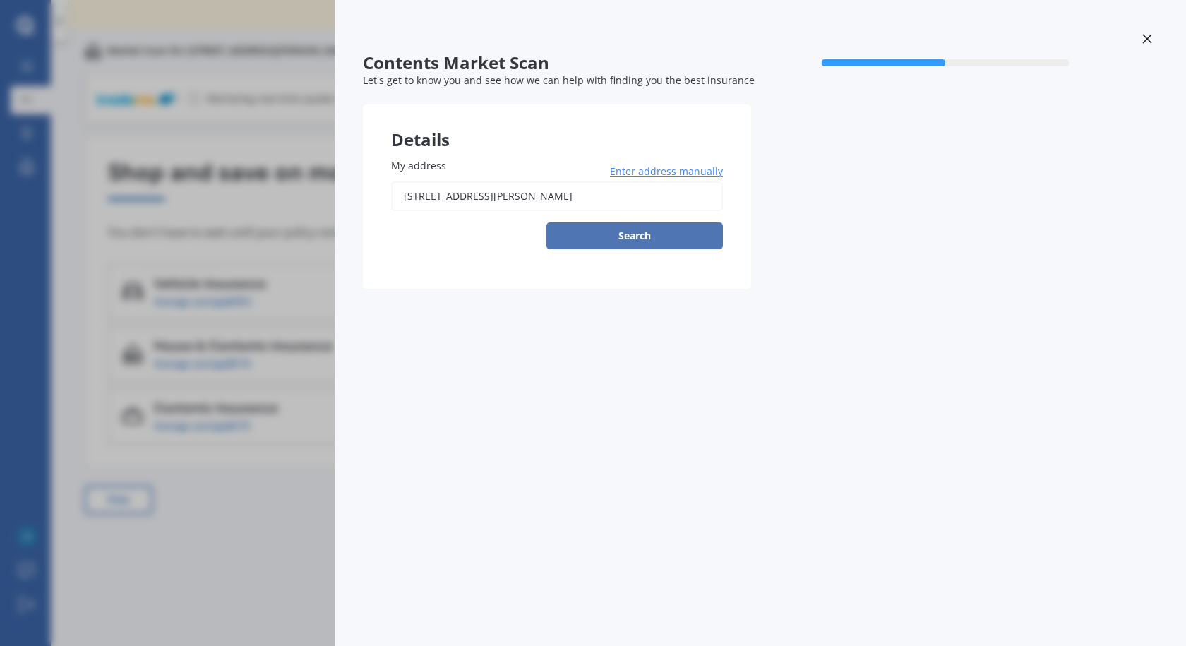
click at [647, 240] on button "Search" at bounding box center [634, 235] width 176 height 27
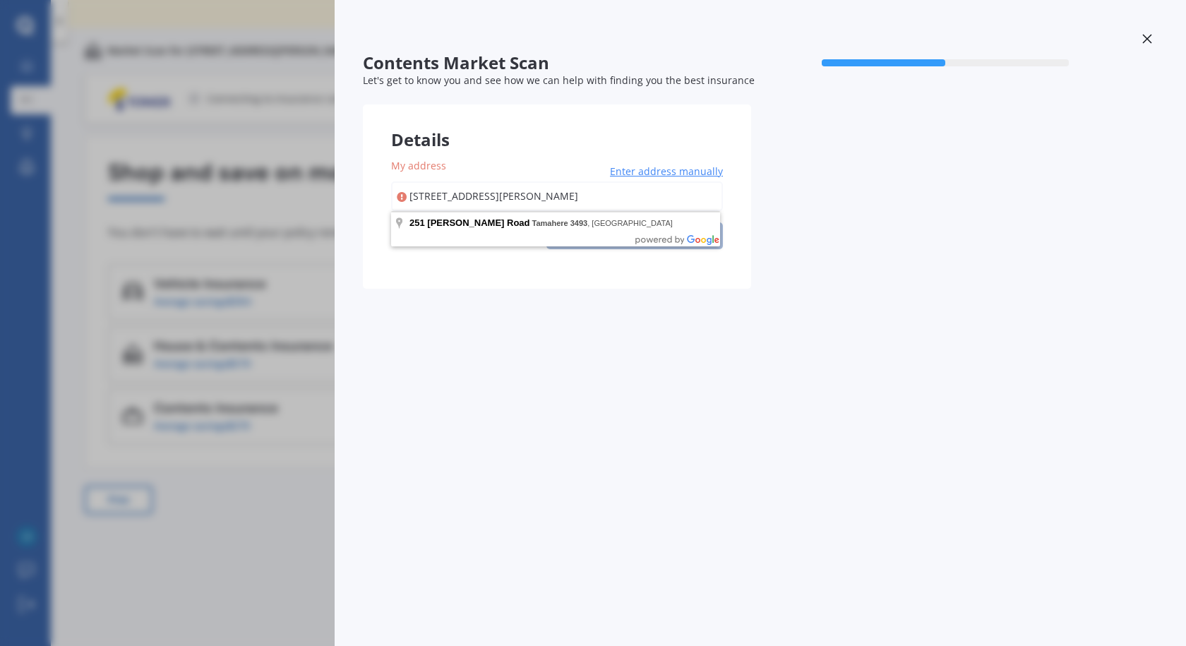
click at [641, 308] on div "Contents Market Scan 50 % Let's get to know you and see how we can help with fi…" at bounding box center [760, 323] width 851 height 646
click at [1149, 39] on icon at bounding box center [1147, 39] width 10 height 10
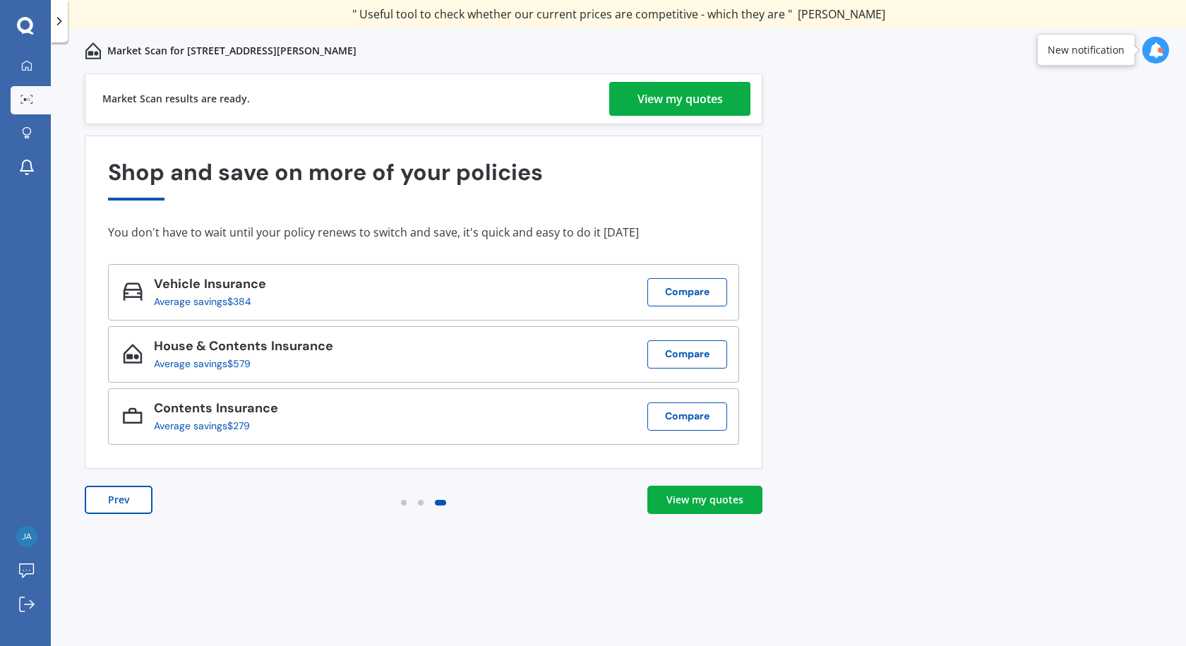
click at [670, 103] on div "View my quotes" at bounding box center [679, 99] width 85 height 34
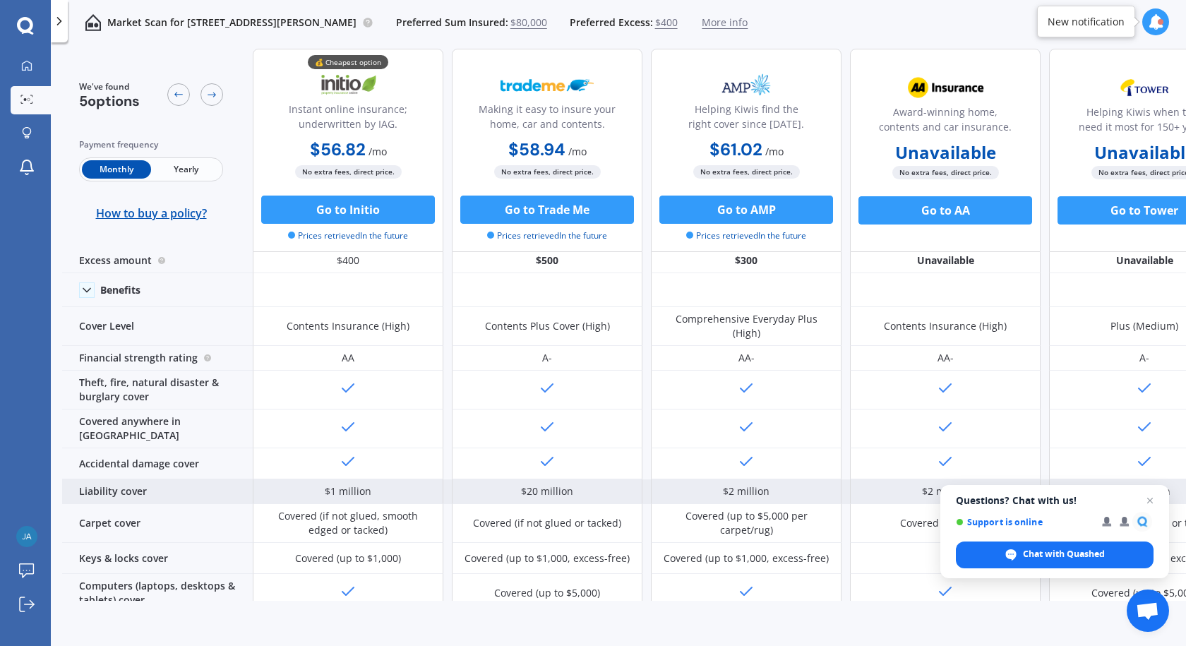
scroll to position [71, 0]
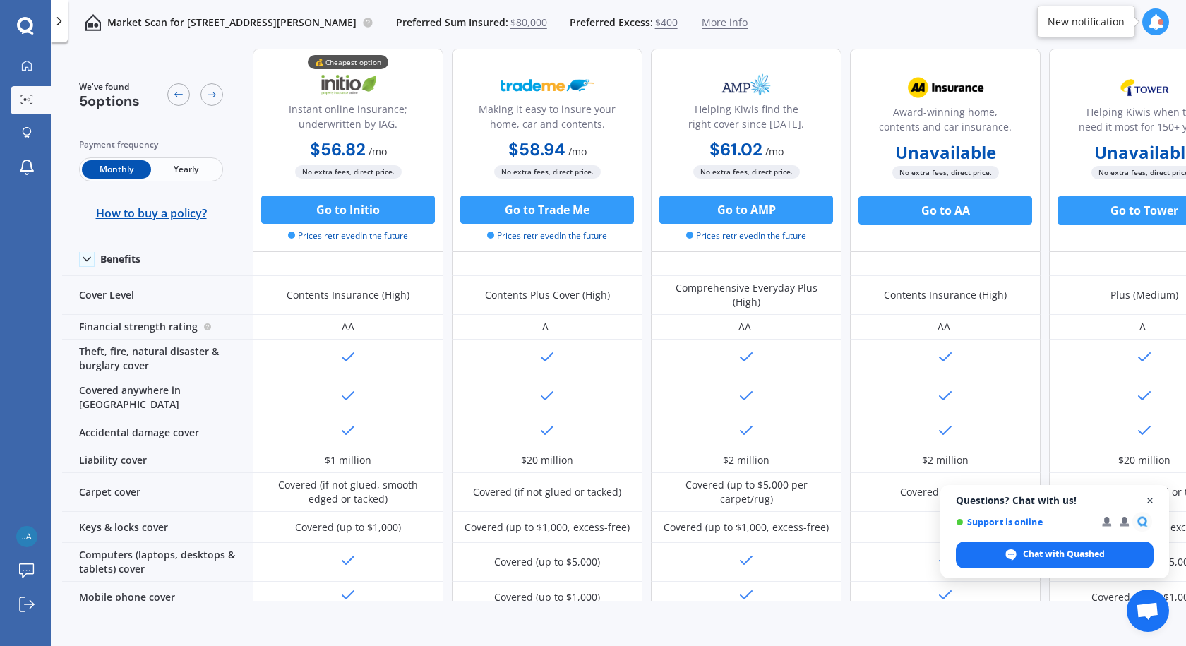
click at [1149, 501] on span "Close chat" at bounding box center [1151, 501] width 18 height 18
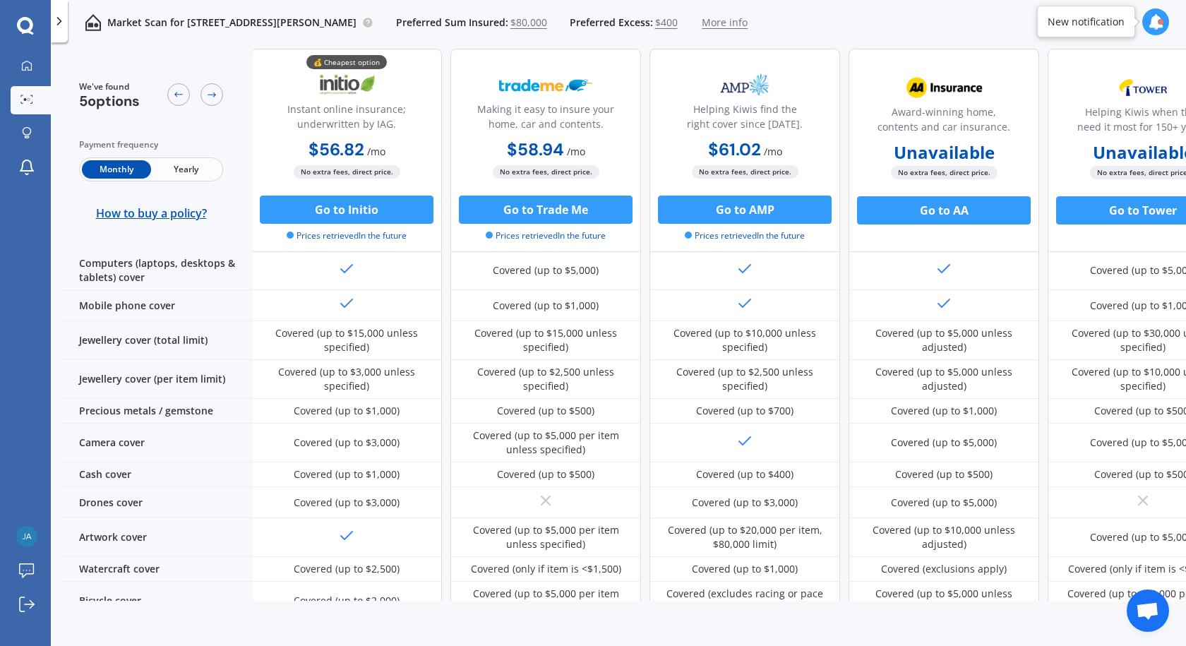
scroll to position [362, 0]
click at [334, 114] on div "Instant online insurance; underwritten by IAG." at bounding box center [348, 119] width 167 height 35
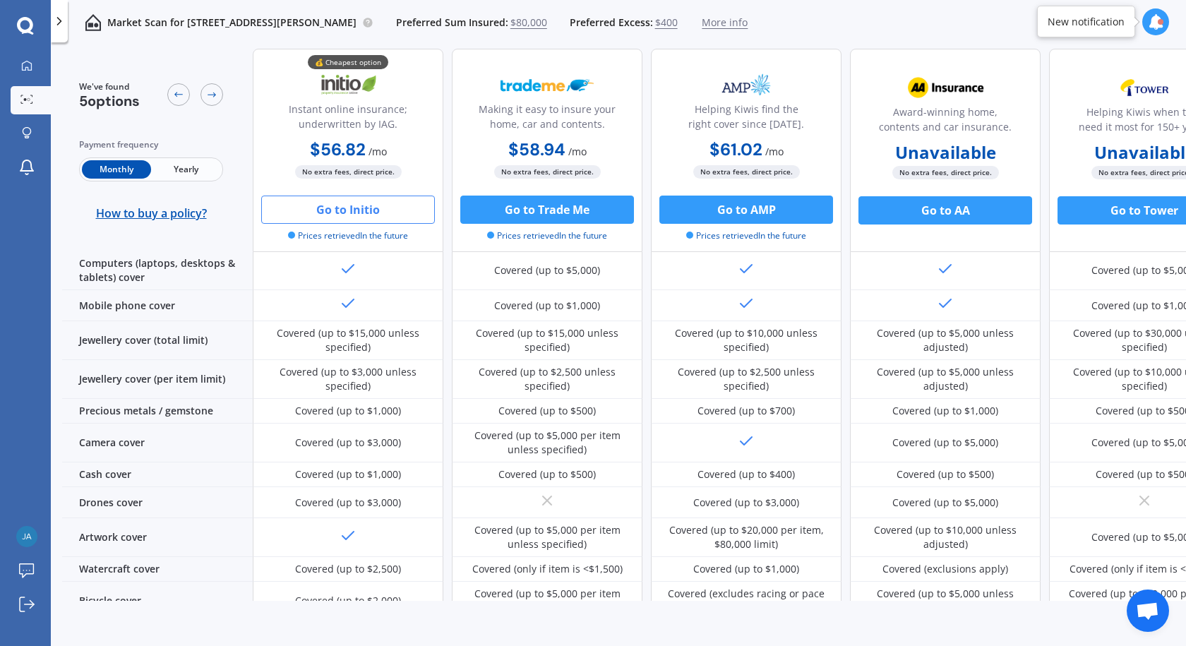
click at [340, 212] on button "Go to Initio" at bounding box center [348, 210] width 174 height 28
